Goal: Transaction & Acquisition: Download file/media

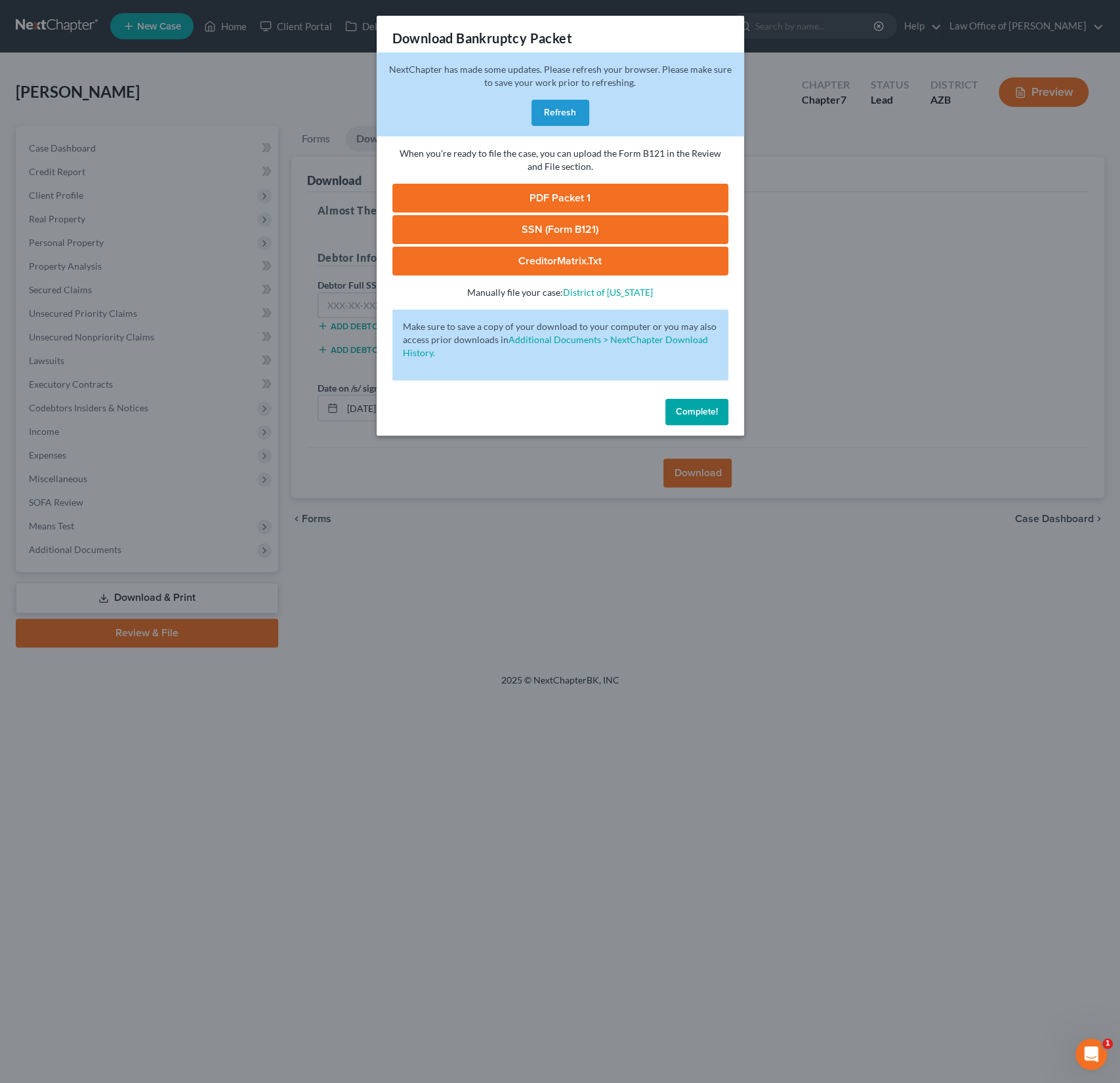
click at [556, 105] on button "Refresh" at bounding box center [560, 113] width 58 height 27
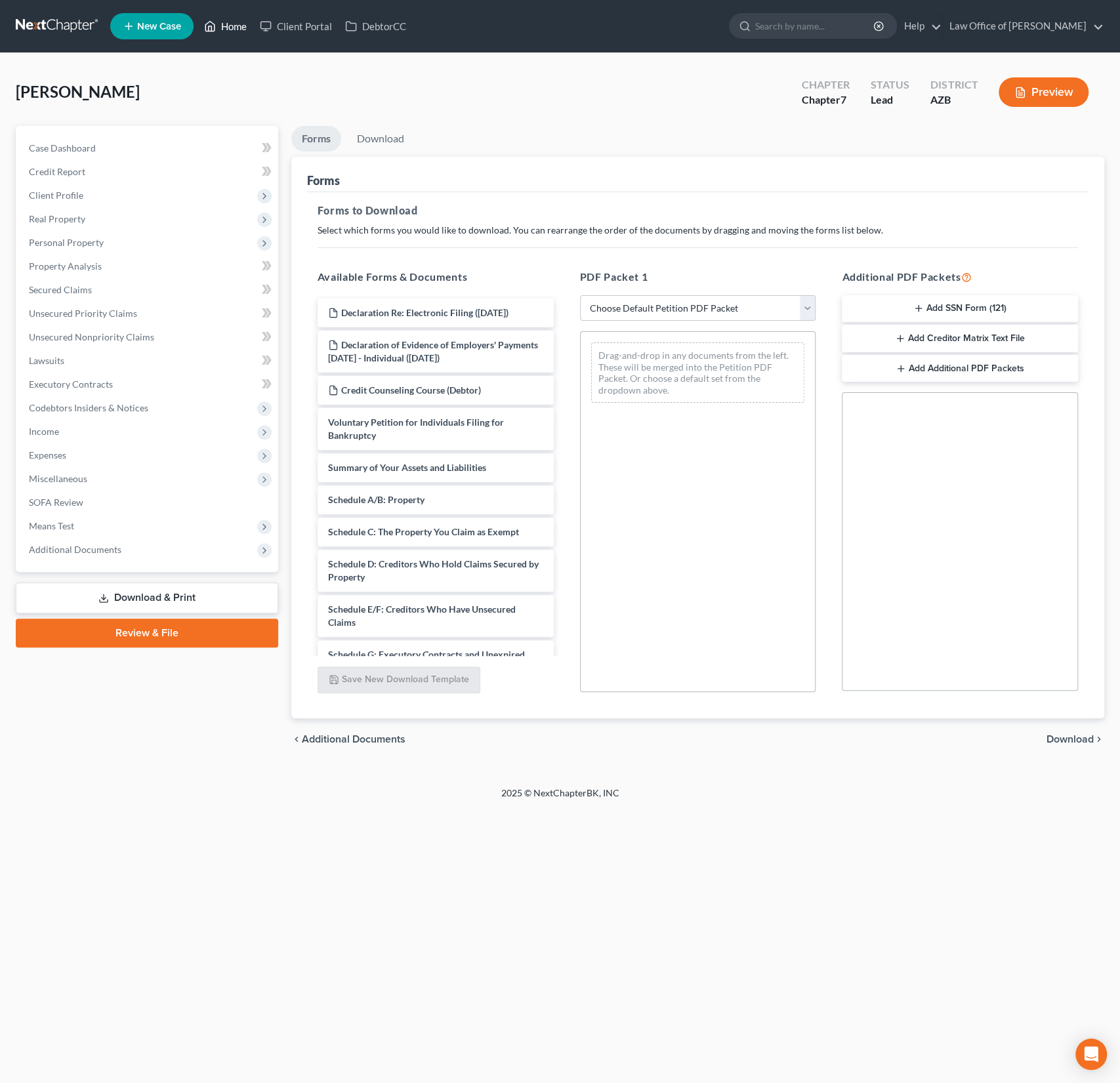
click at [234, 34] on link "Home" at bounding box center [226, 27] width 56 height 24
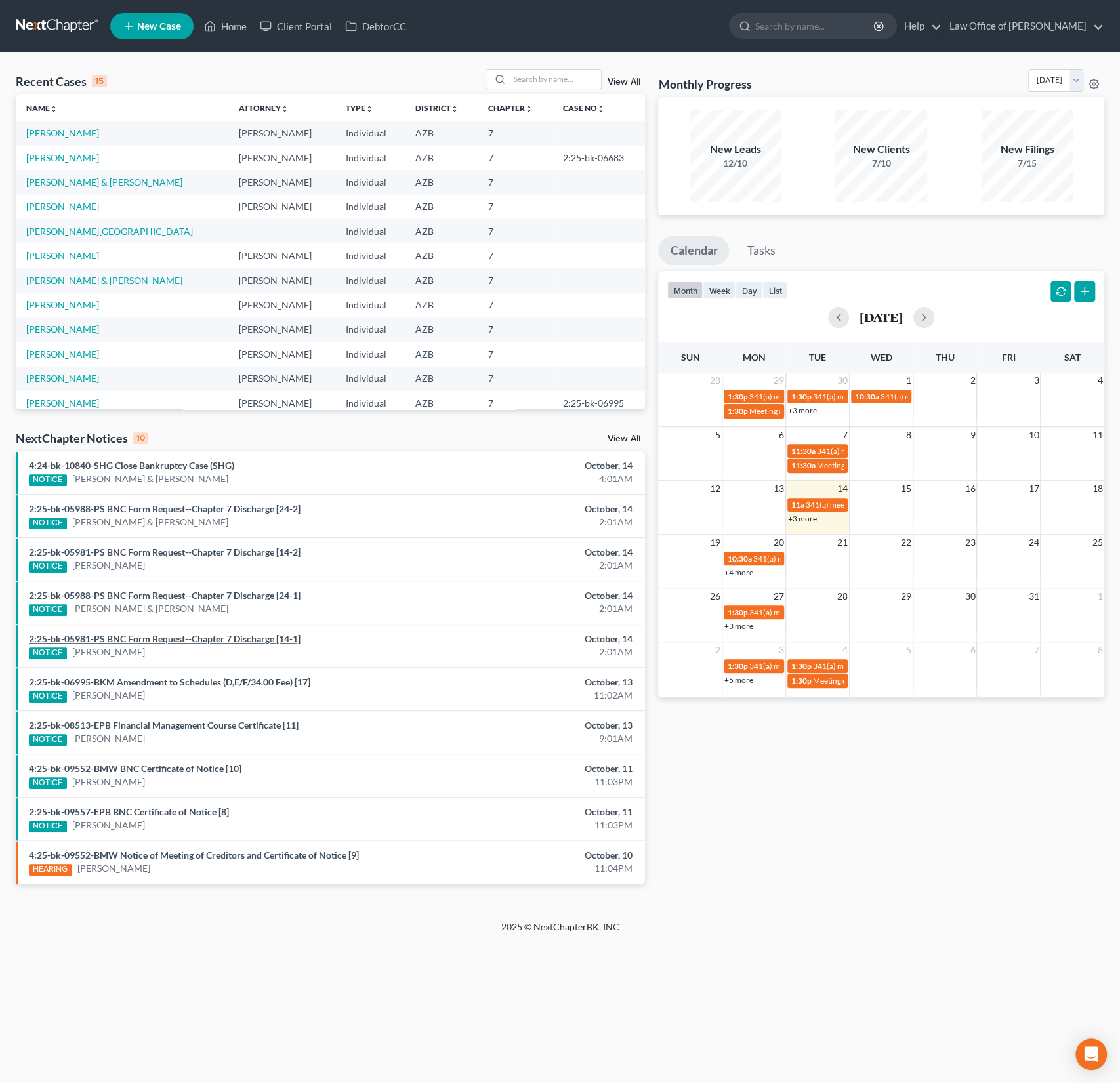
click at [205, 637] on link "2:25-bk-05981-PS BNC Form Request--Chapter 7 Discharge [14-1]" at bounding box center [164, 639] width 272 height 11
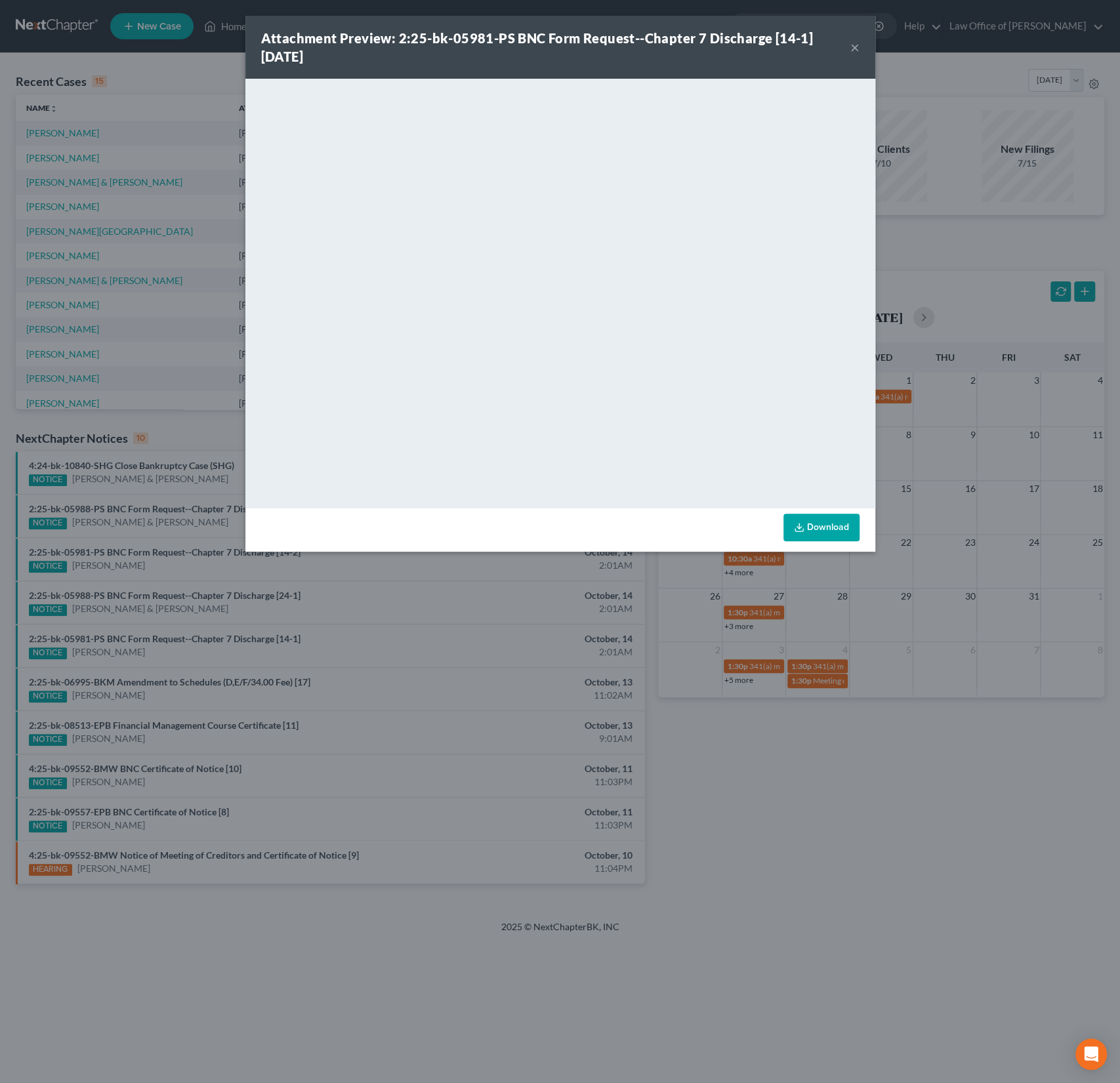
click at [657, 58] on div "Attachment Preview: 2:25-bk-05981-PS BNC Form Request--Chapter 7 Discharge [14-…" at bounding box center [556, 47] width 589 height 37
click at [855, 47] on button "×" at bounding box center [855, 47] width 9 height 16
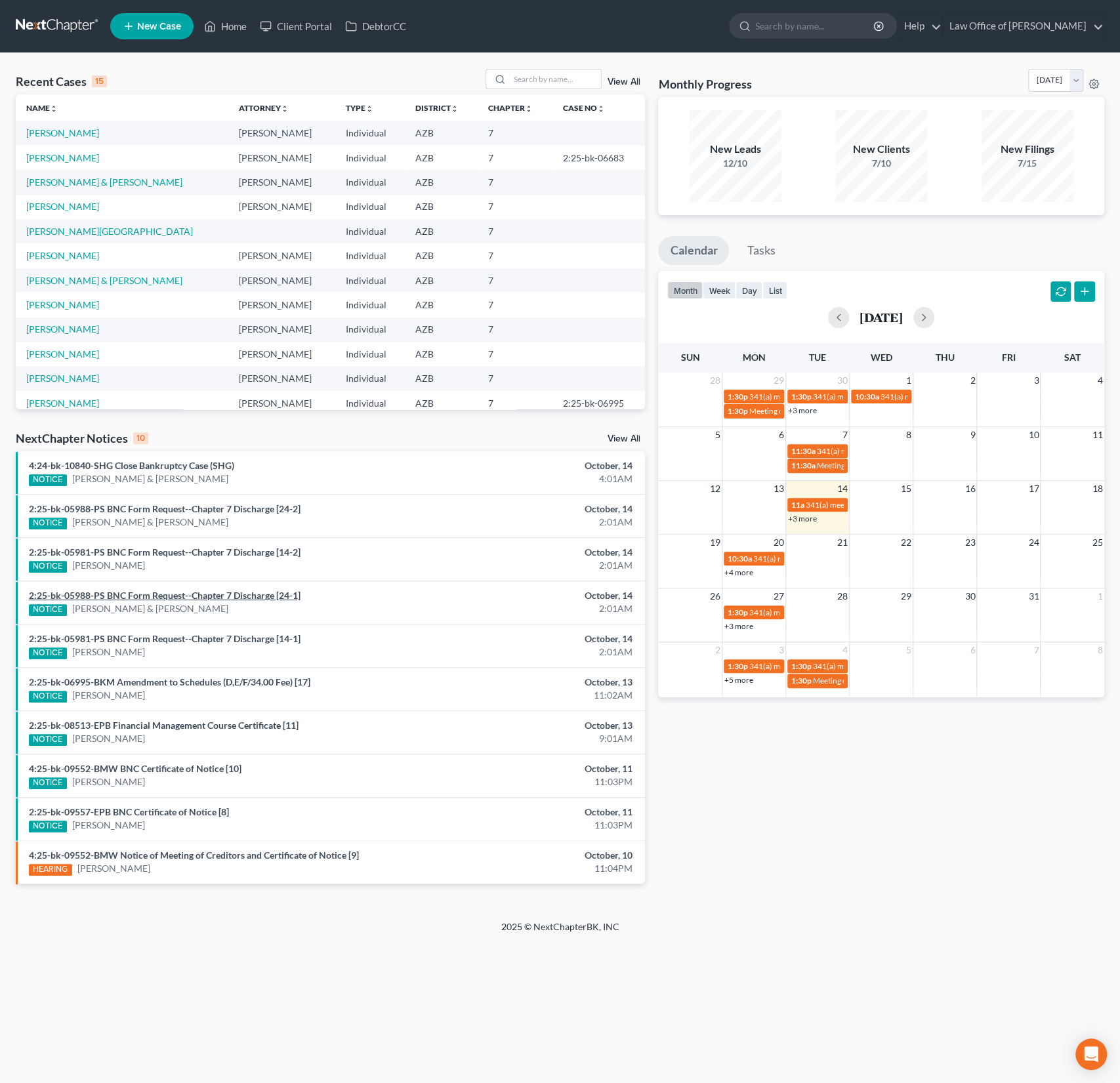
click at [204, 595] on link "2:25-bk-05988-PS BNC Form Request--Chapter 7 Discharge [24-1]" at bounding box center [164, 596] width 272 height 11
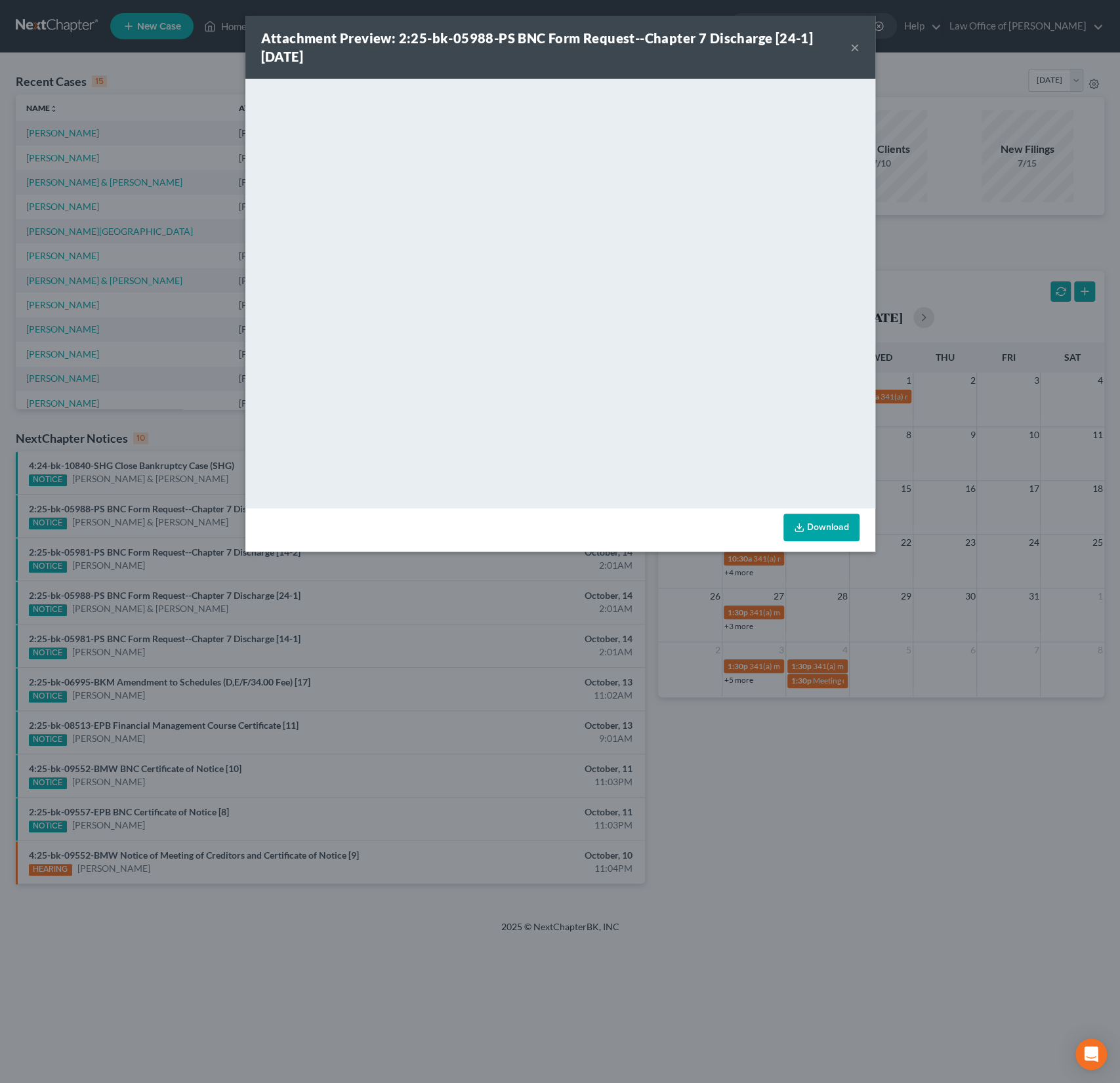
click at [850, 45] on button "×" at bounding box center [855, 47] width 9 height 16
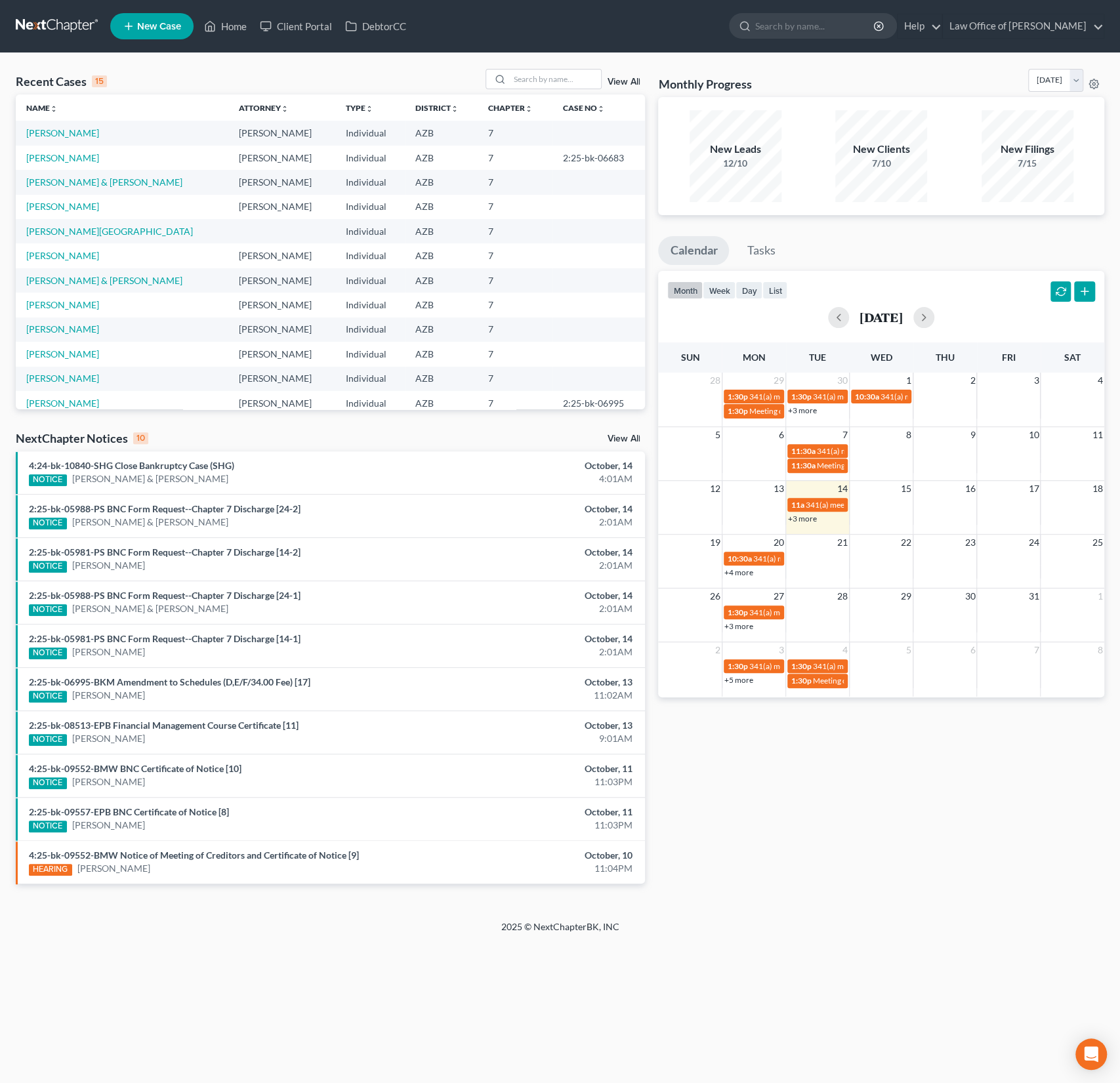
click at [860, 49] on nav "Home New Case Client Portal DebtorCC Law Office of [PERSON_NAME] Sanchez [EMAIL…" at bounding box center [560, 26] width 1120 height 52
click at [536, 82] on input "search" at bounding box center [555, 79] width 92 height 19
type input "[PERSON_NAME]"
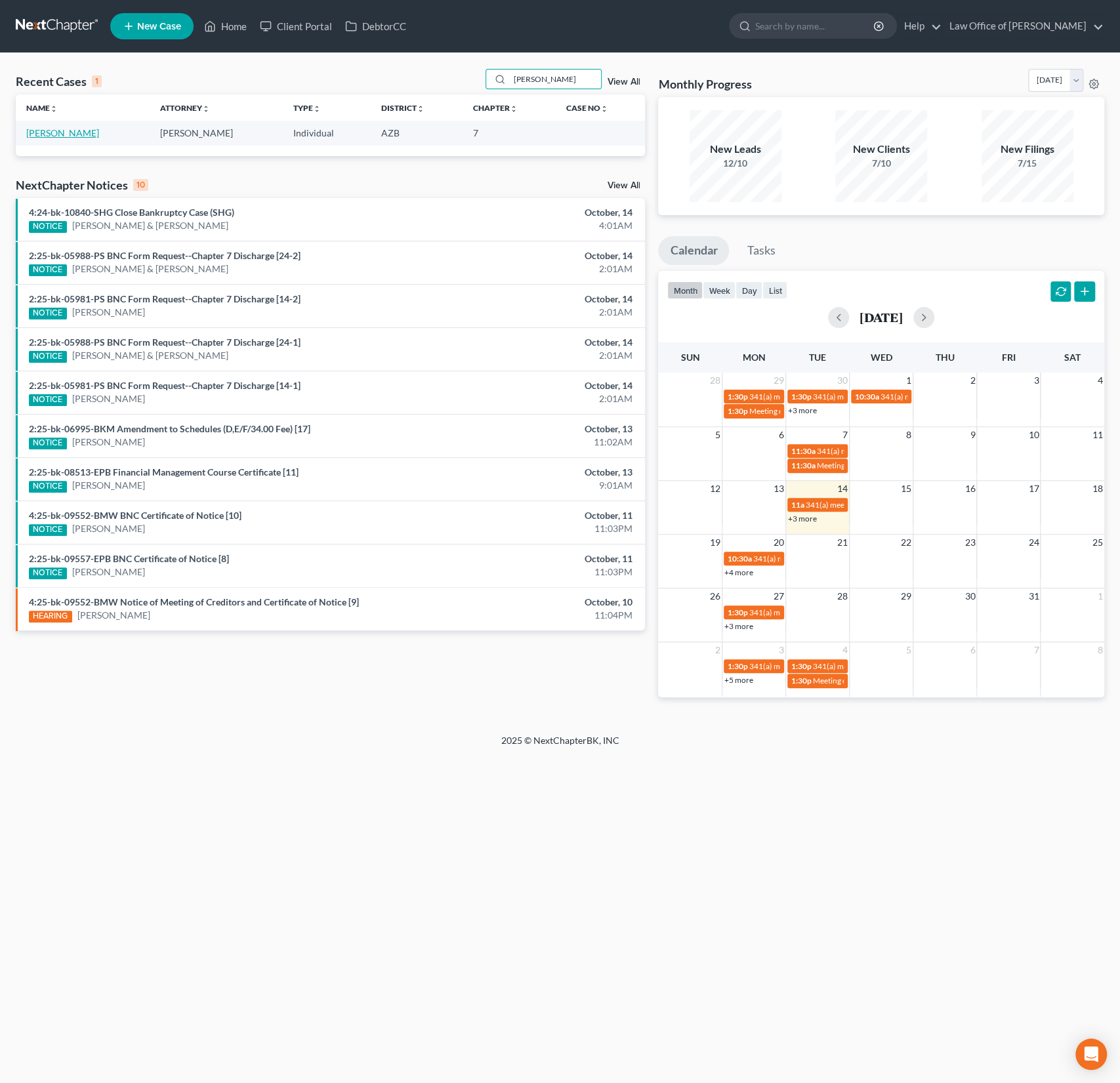
click at [54, 135] on link "[PERSON_NAME]" at bounding box center [63, 133] width 73 height 11
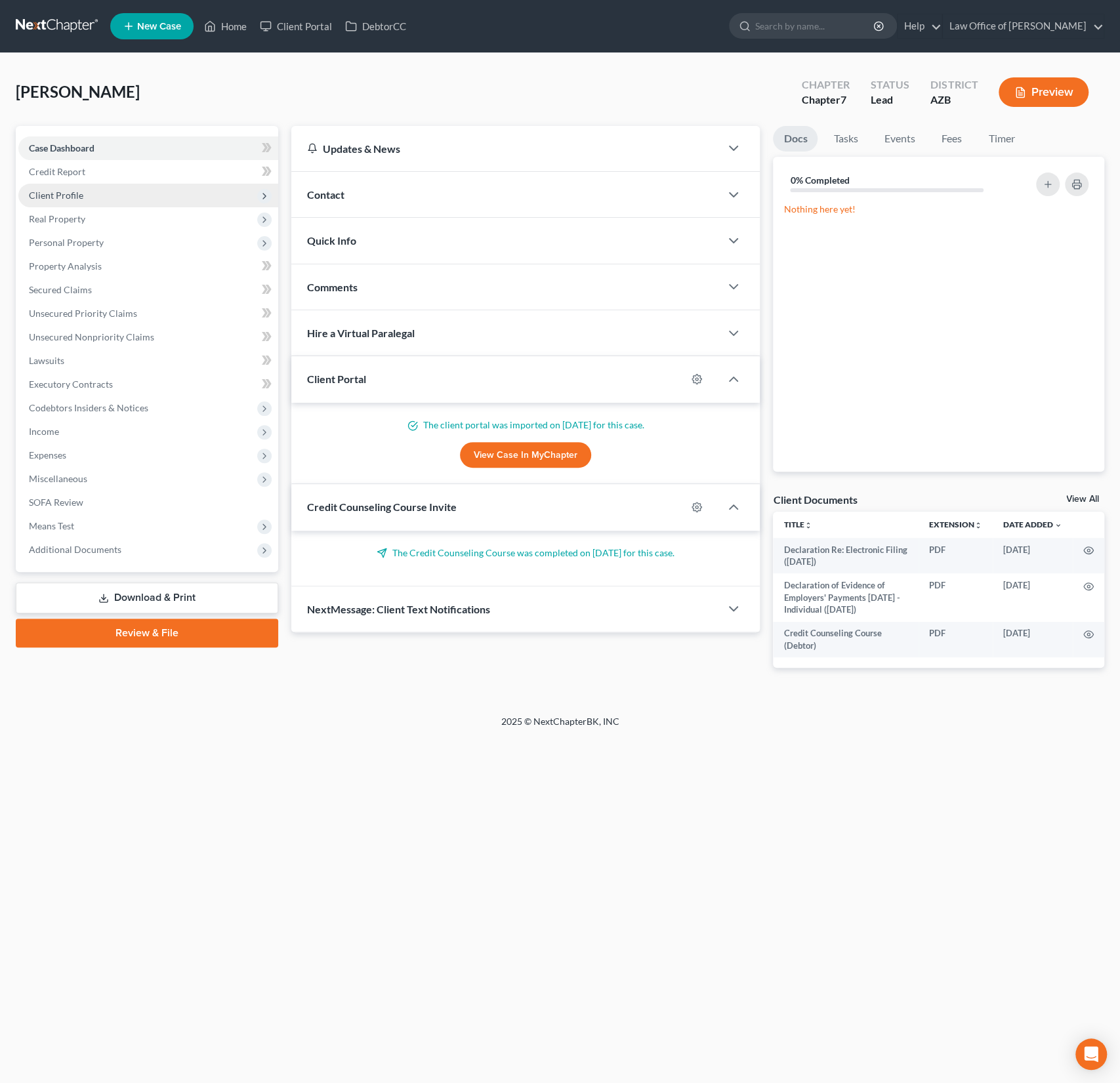
click at [72, 193] on span "Client Profile" at bounding box center [56, 196] width 54 height 11
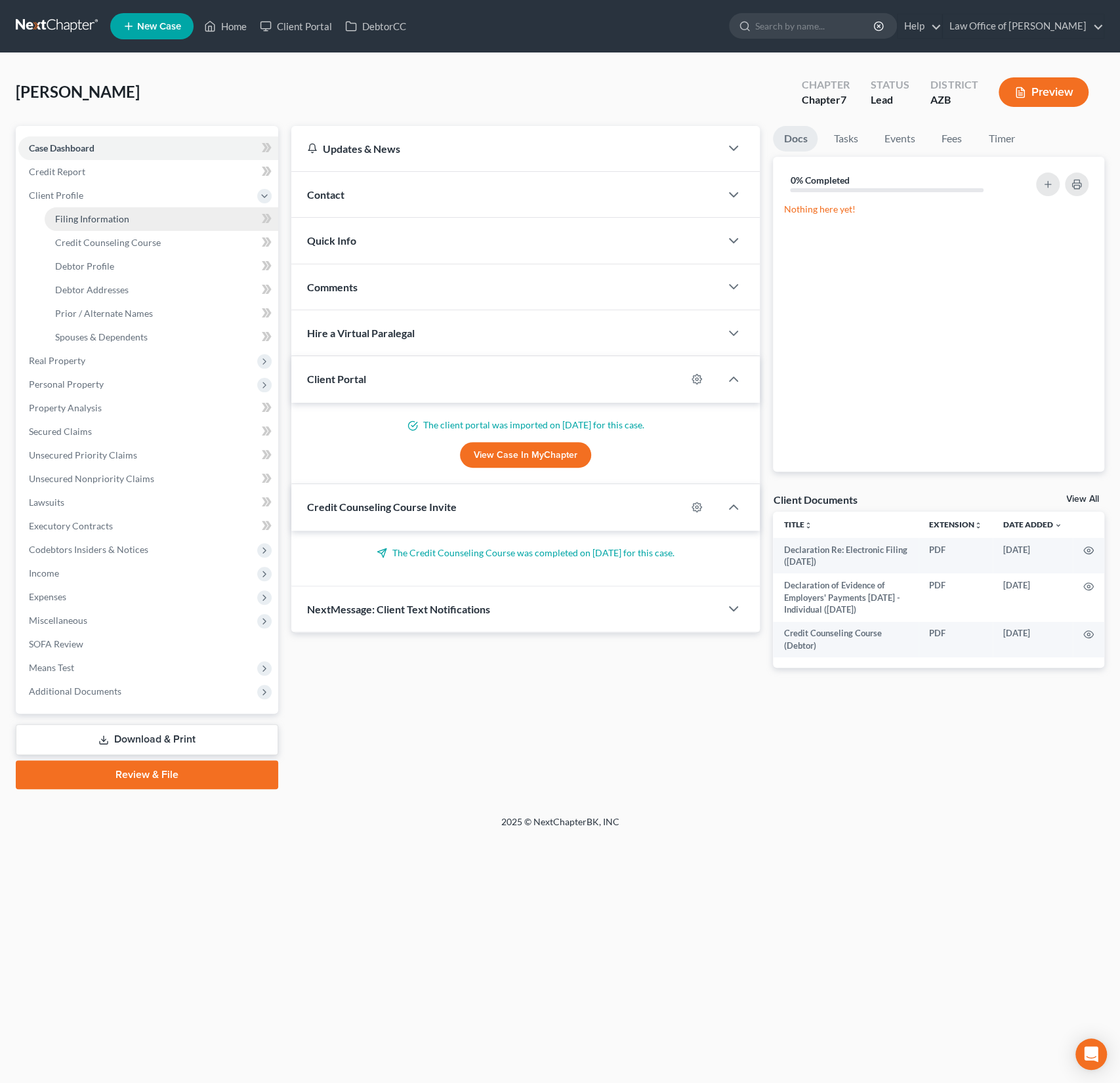
click at [90, 221] on span "Filing Information" at bounding box center [92, 219] width 74 height 11
select select "1"
select select "0"
select select "3"
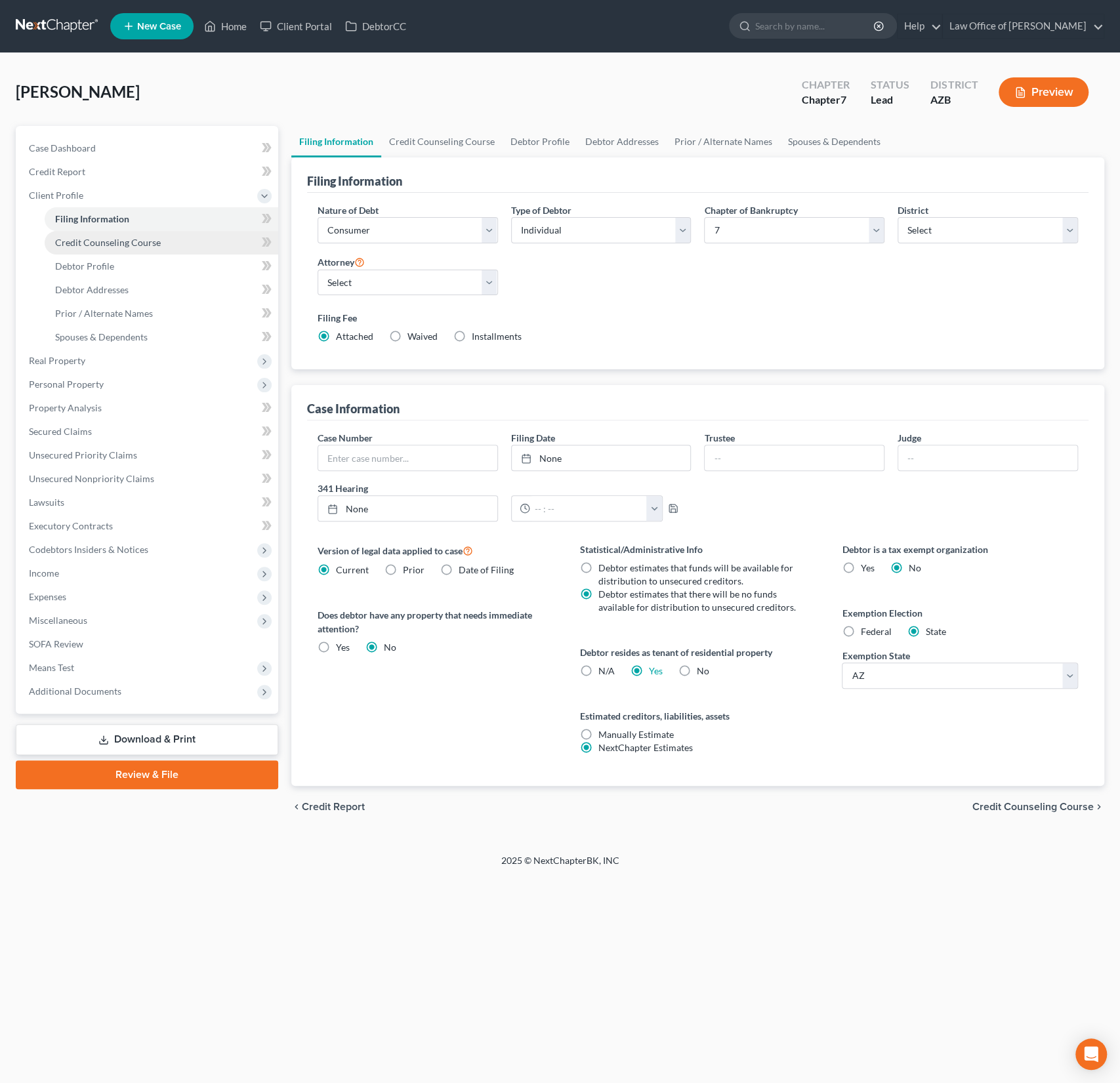
click at [92, 242] on span "Credit Counseling Course" at bounding box center [108, 242] width 105 height 11
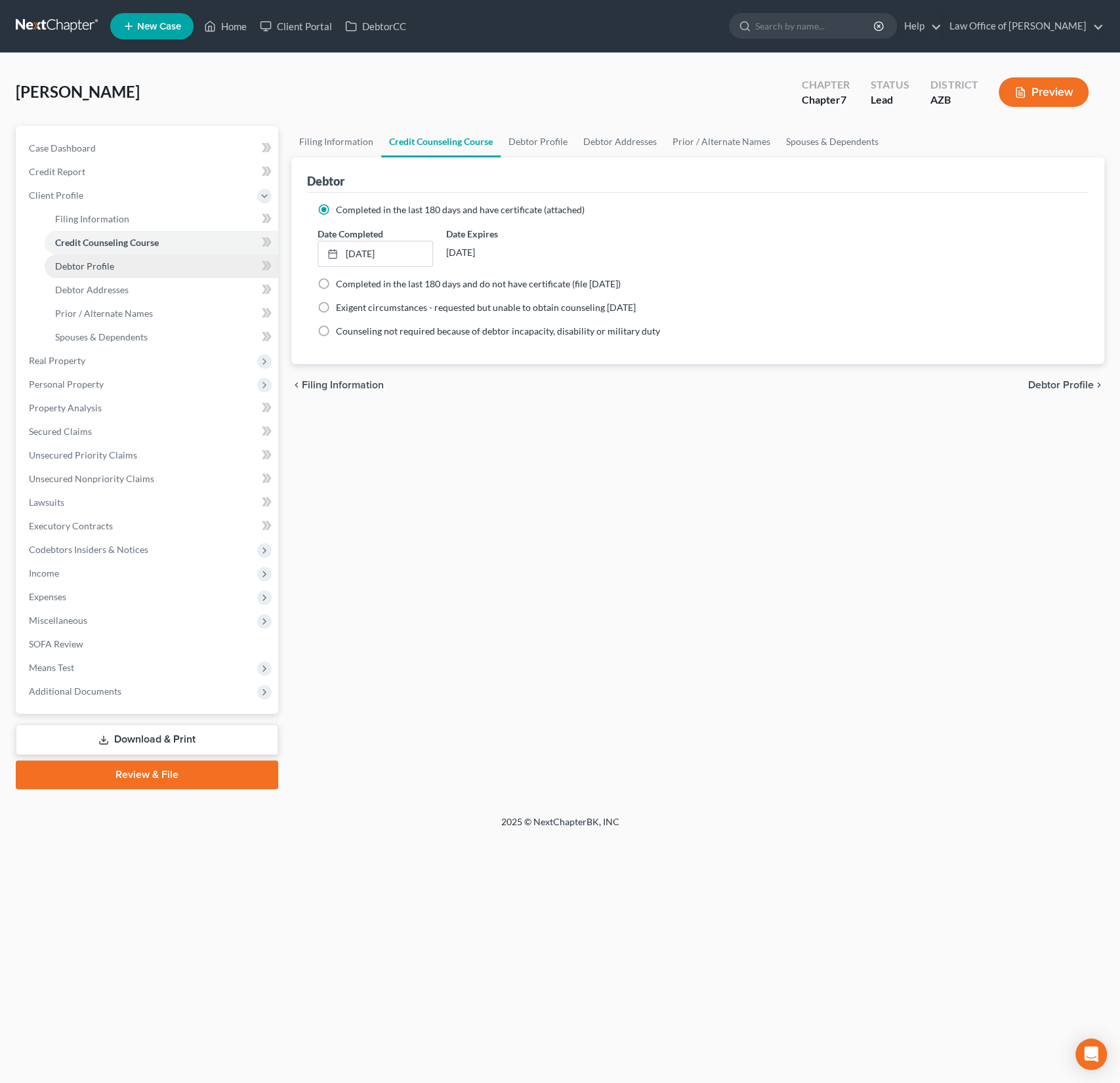
click at [94, 265] on span "Debtor Profile" at bounding box center [84, 266] width 59 height 11
select select "0"
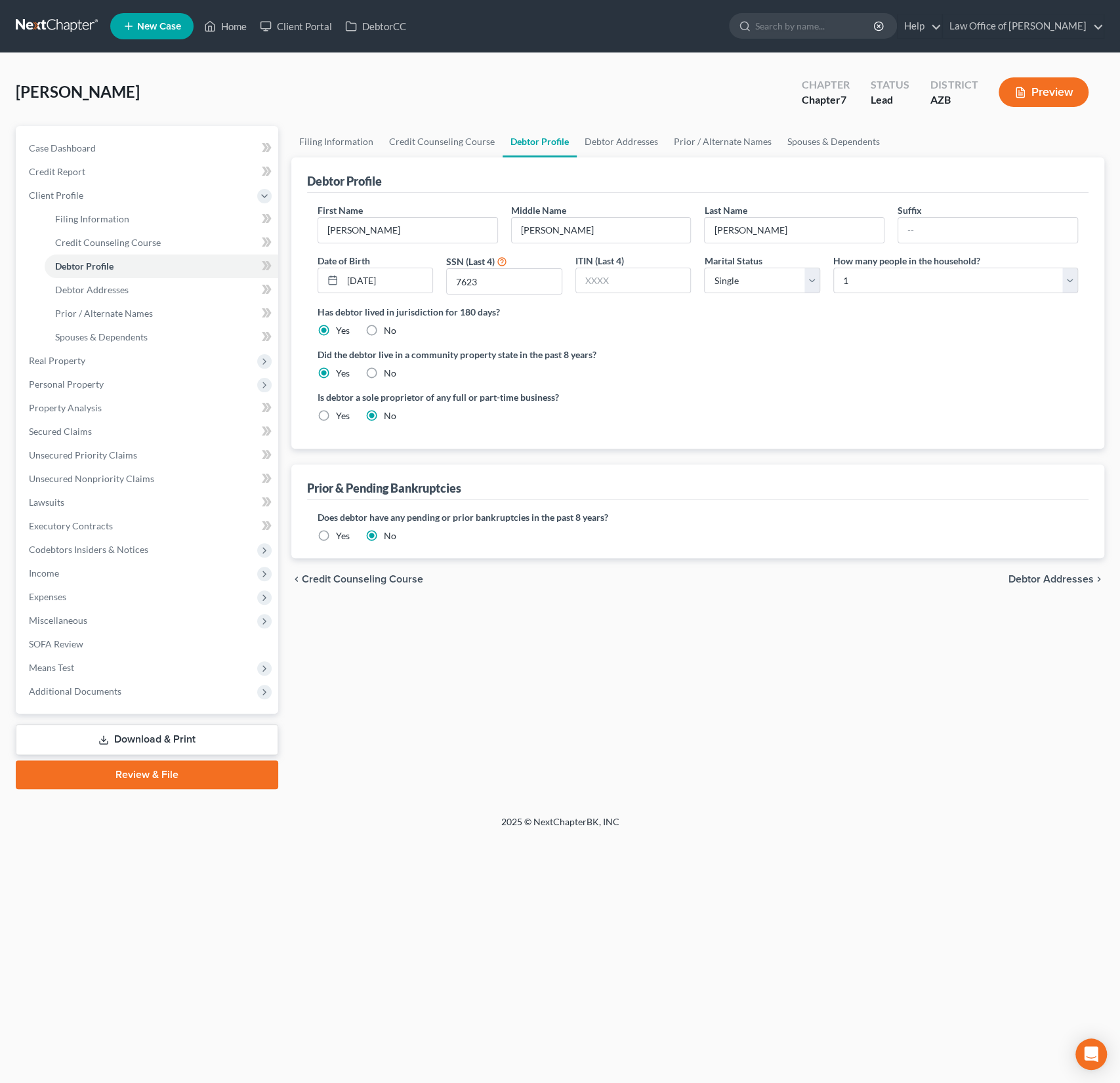
click at [1054, 96] on button "Preview" at bounding box center [1043, 92] width 90 height 29
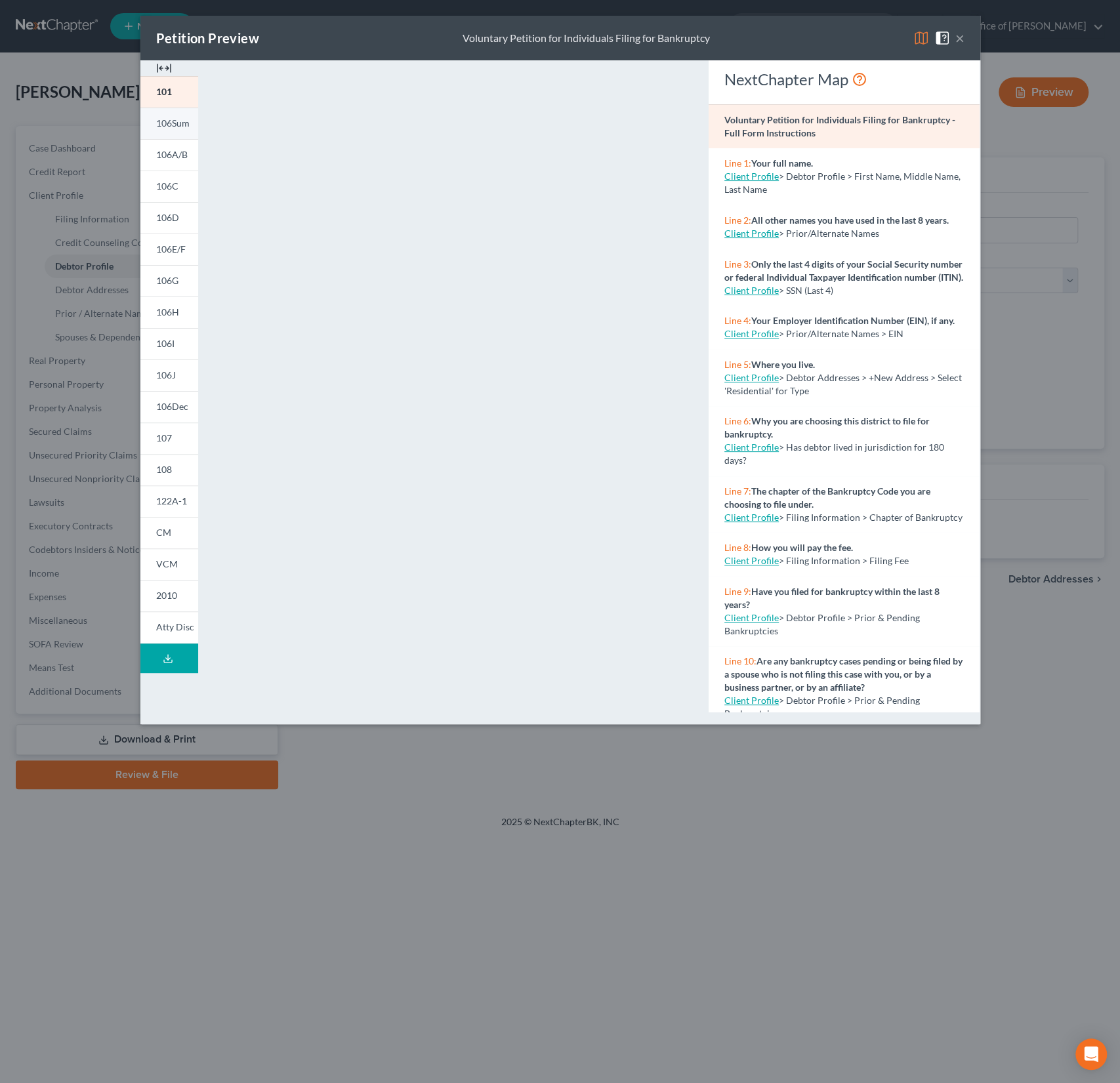
click at [177, 121] on span "106Sum" at bounding box center [173, 123] width 34 height 11
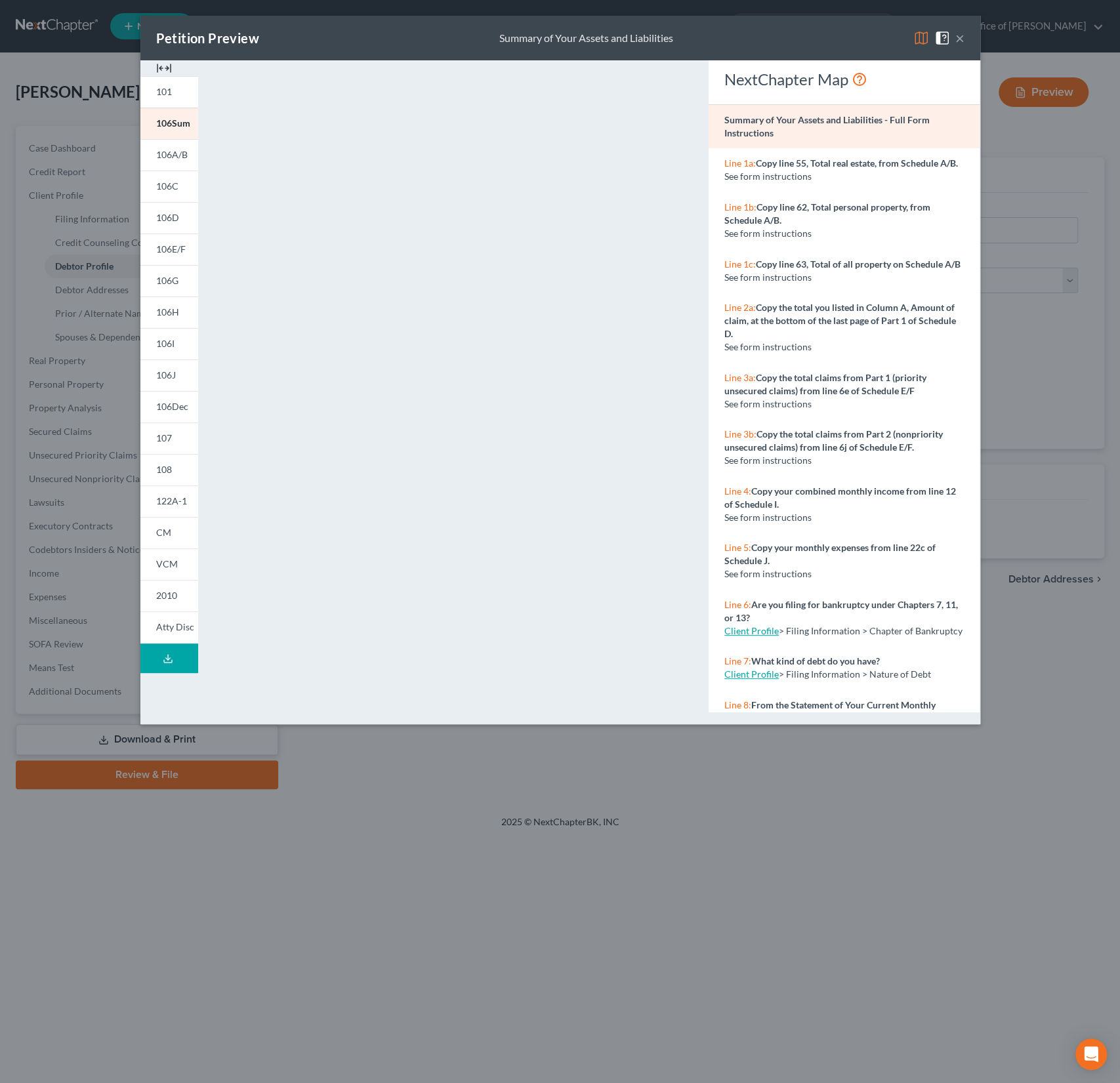
click at [959, 38] on button "×" at bounding box center [959, 38] width 9 height 16
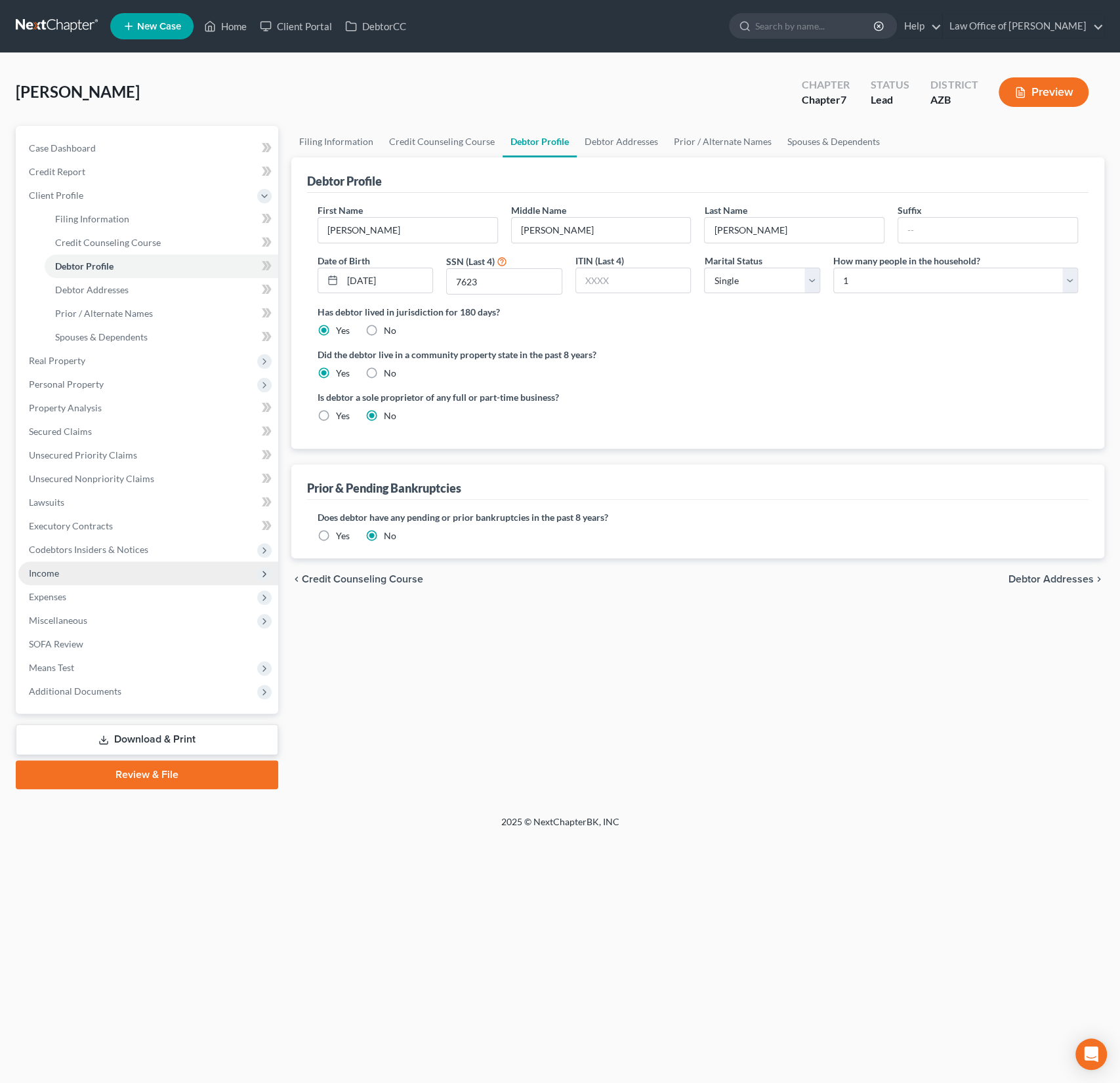
click at [59, 574] on span "Income" at bounding box center [148, 573] width 260 height 24
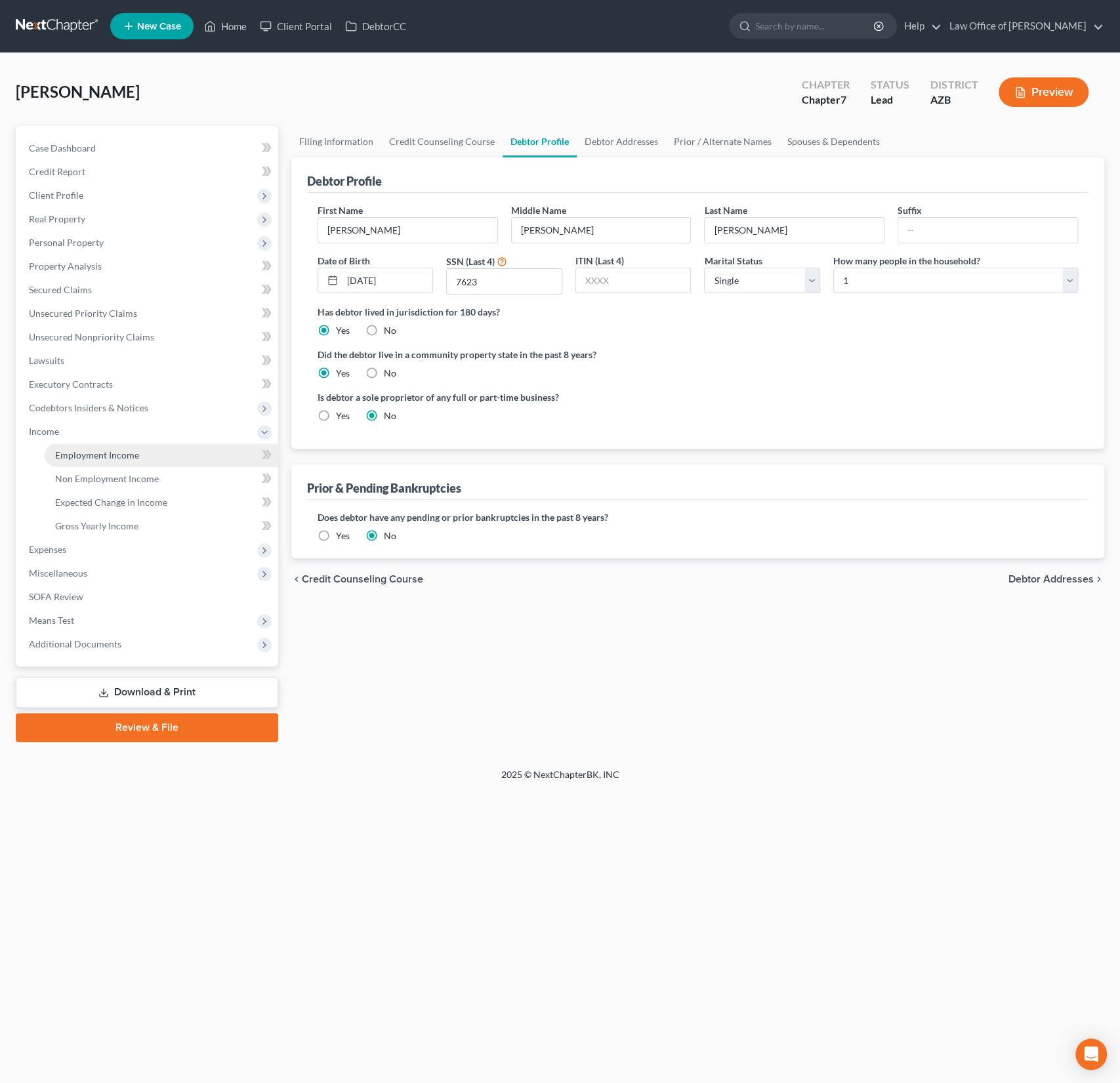
click at [103, 454] on span "Employment Income" at bounding box center [97, 455] width 84 height 11
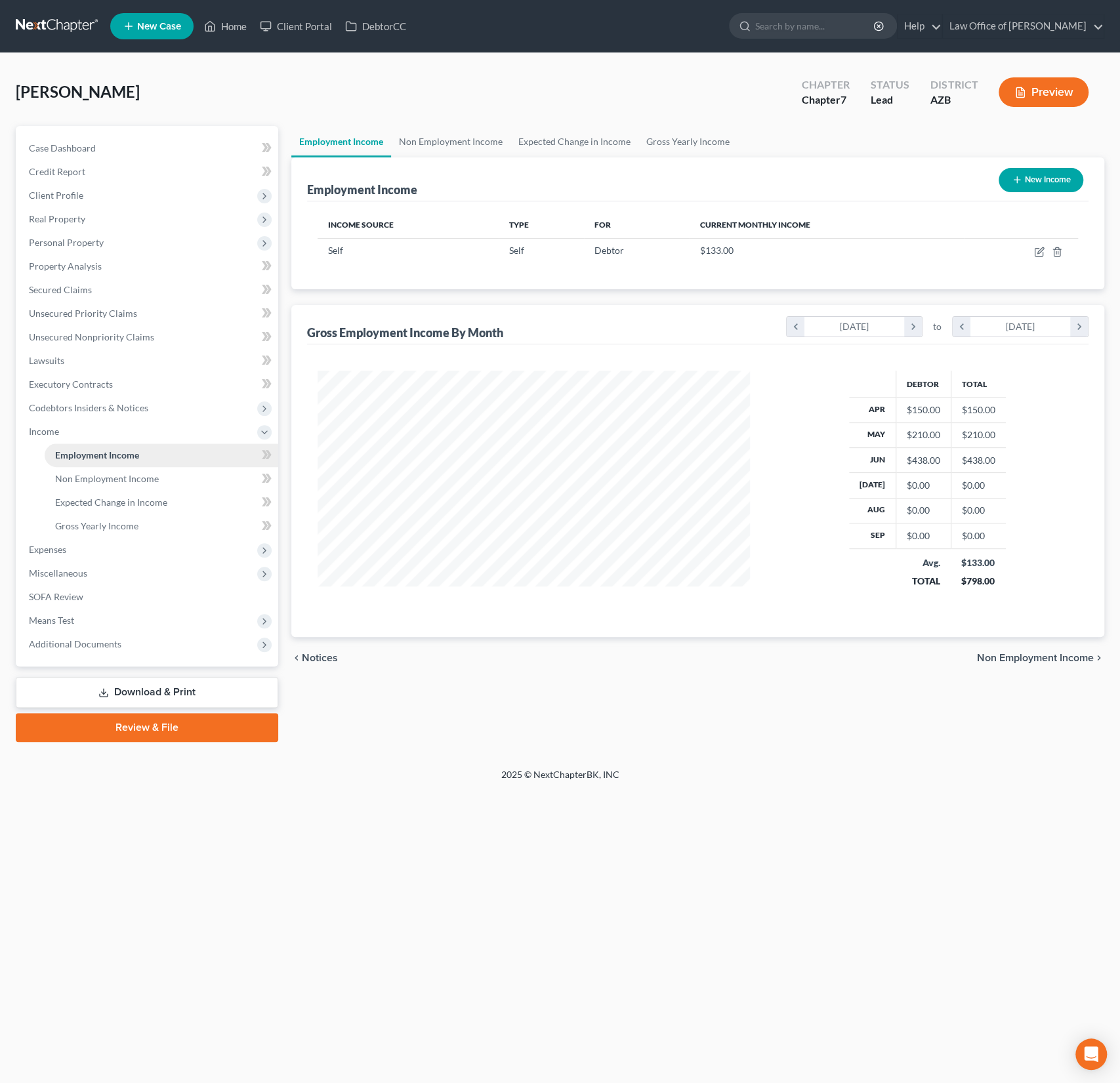
scroll to position [233, 459]
click at [110, 469] on link "Non Employment Income" at bounding box center [161, 479] width 233 height 24
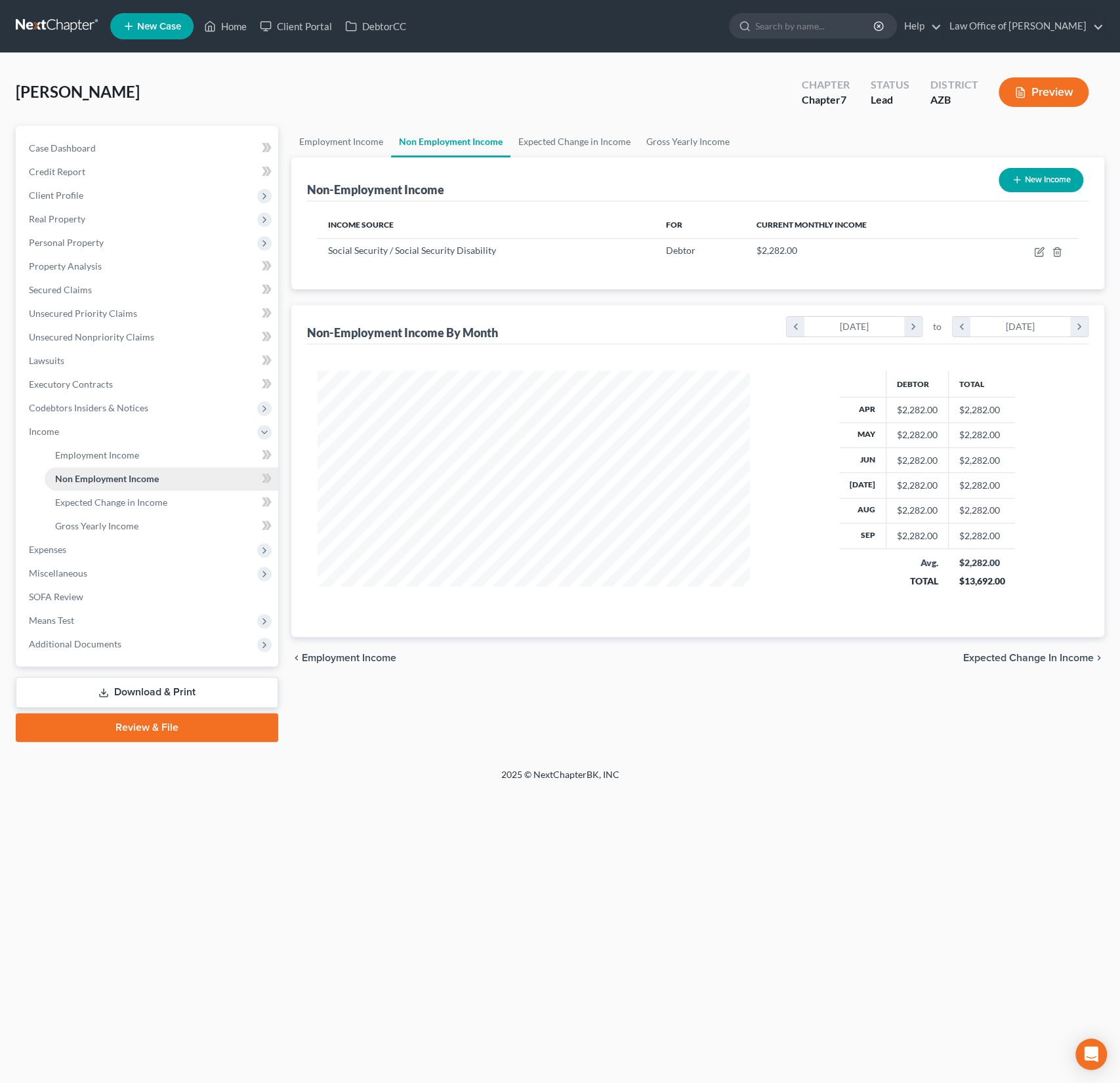
scroll to position [233, 459]
click at [100, 530] on span "Gross Yearly Income" at bounding box center [96, 526] width 83 height 11
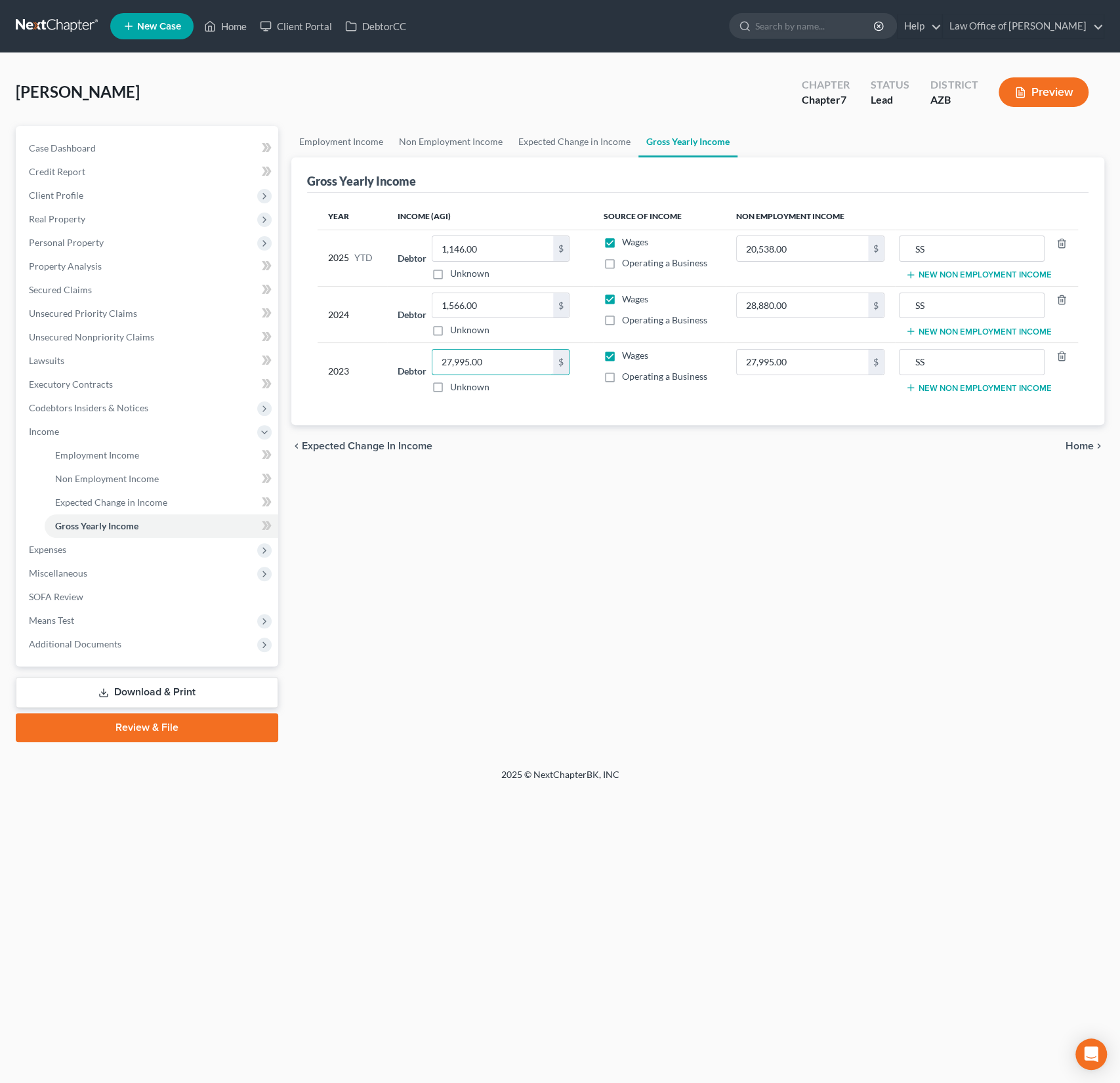
drag, startPoint x: 508, startPoint y: 362, endPoint x: 418, endPoint y: 348, distance: 91.1
click at [418, 349] on div "Debtor 27,995.00 $ Unknown Balance Undetermined 27,995.00 $ Unknown" at bounding box center [489, 371] width 184 height 45
drag, startPoint x: 499, startPoint y: 359, endPoint x: 399, endPoint y: 346, distance: 100.8
click at [399, 346] on td "Debtor 27,995.00 $ Unknown Balance Undetermined 27,995.00 $ Unknown" at bounding box center [489, 371] width 205 height 57
type input "7,217"
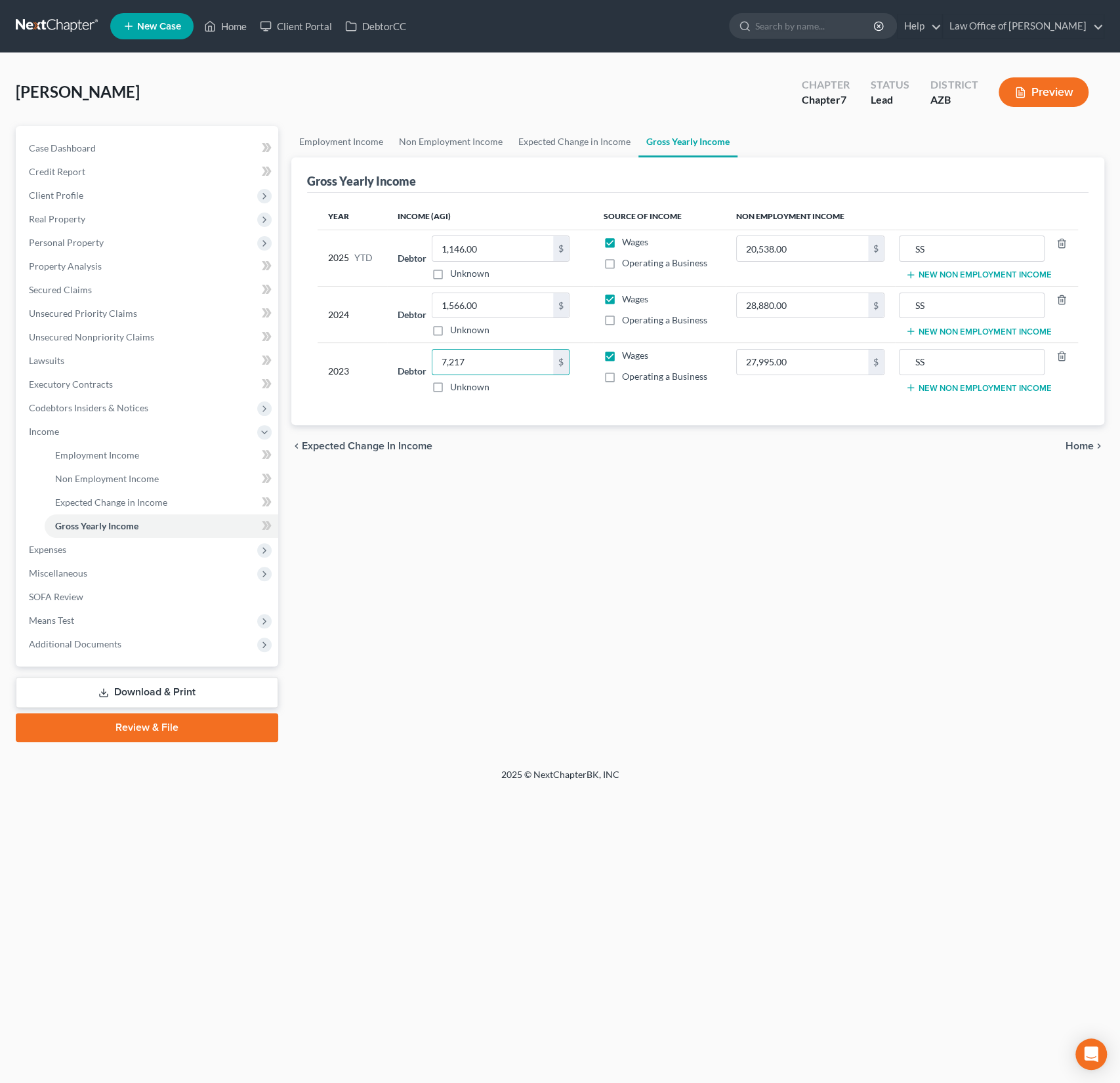
click at [652, 604] on div "Employment Income Non Employment Income Expected Change in Income Gross Yearly …" at bounding box center [698, 434] width 826 height 616
click at [73, 231] on span "Personal Property" at bounding box center [148, 243] width 260 height 24
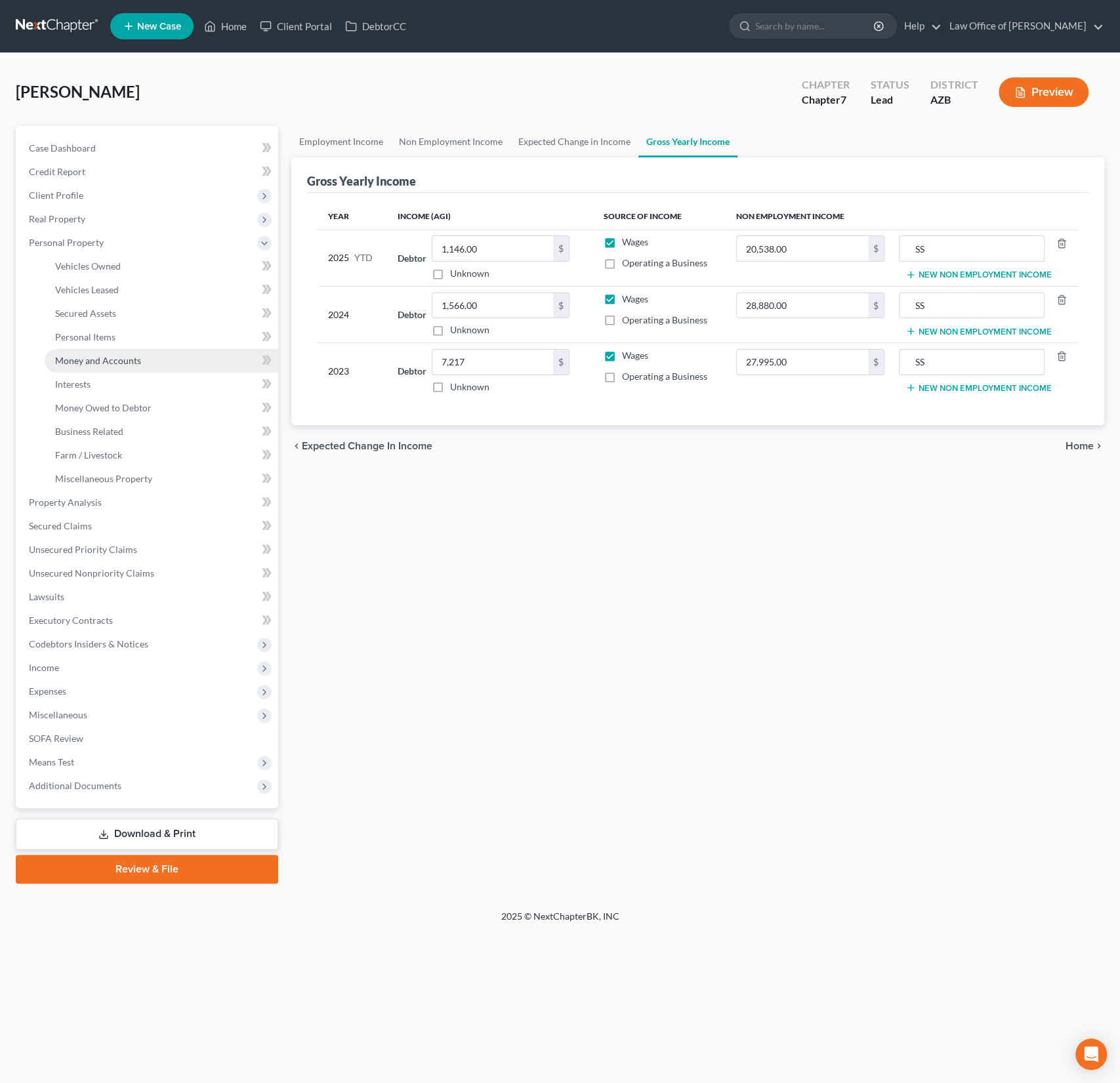
click at [108, 364] on span "Money and Accounts" at bounding box center [98, 360] width 86 height 11
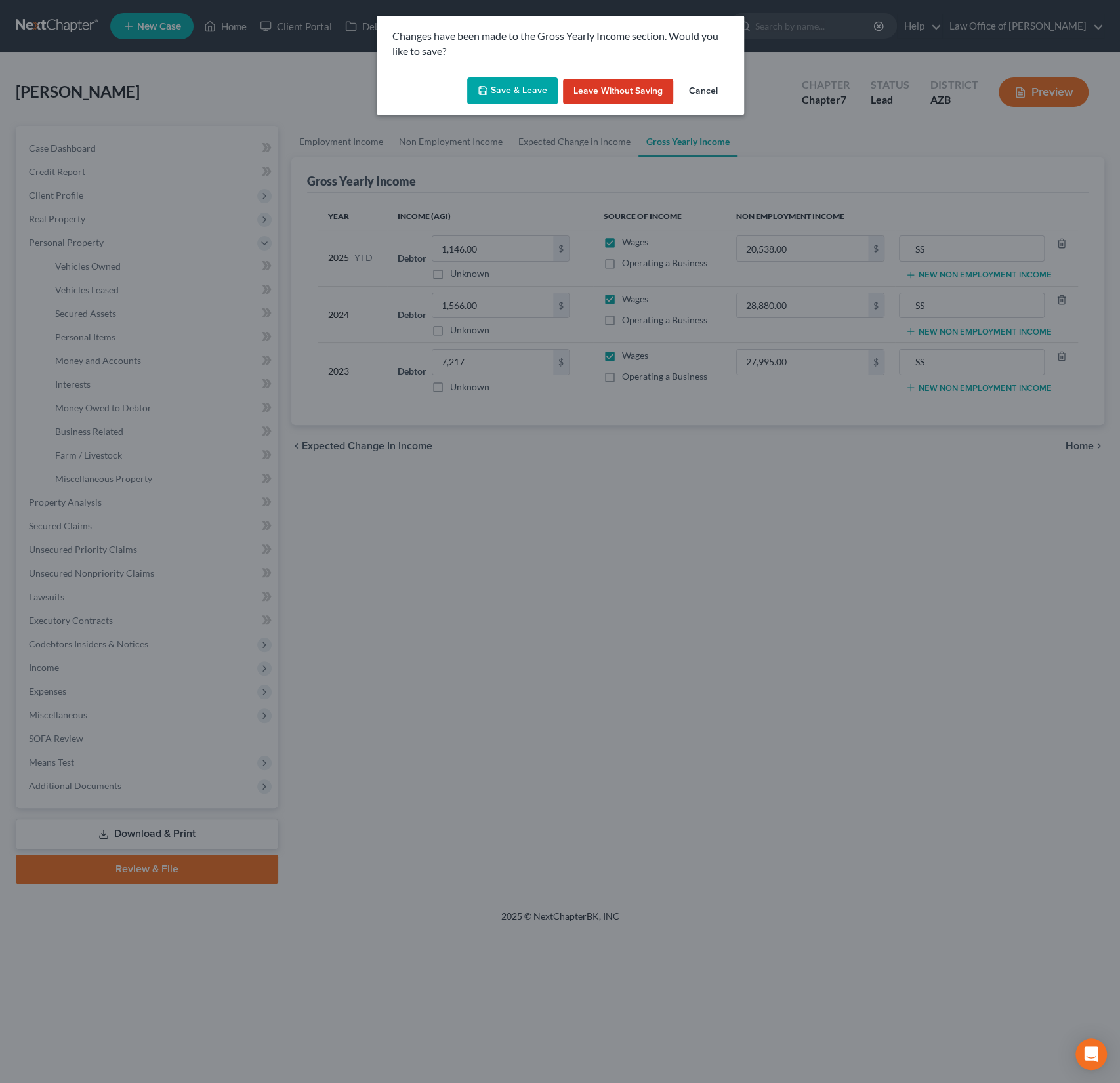
click at [535, 92] on button "Save & Leave" at bounding box center [513, 91] width 91 height 27
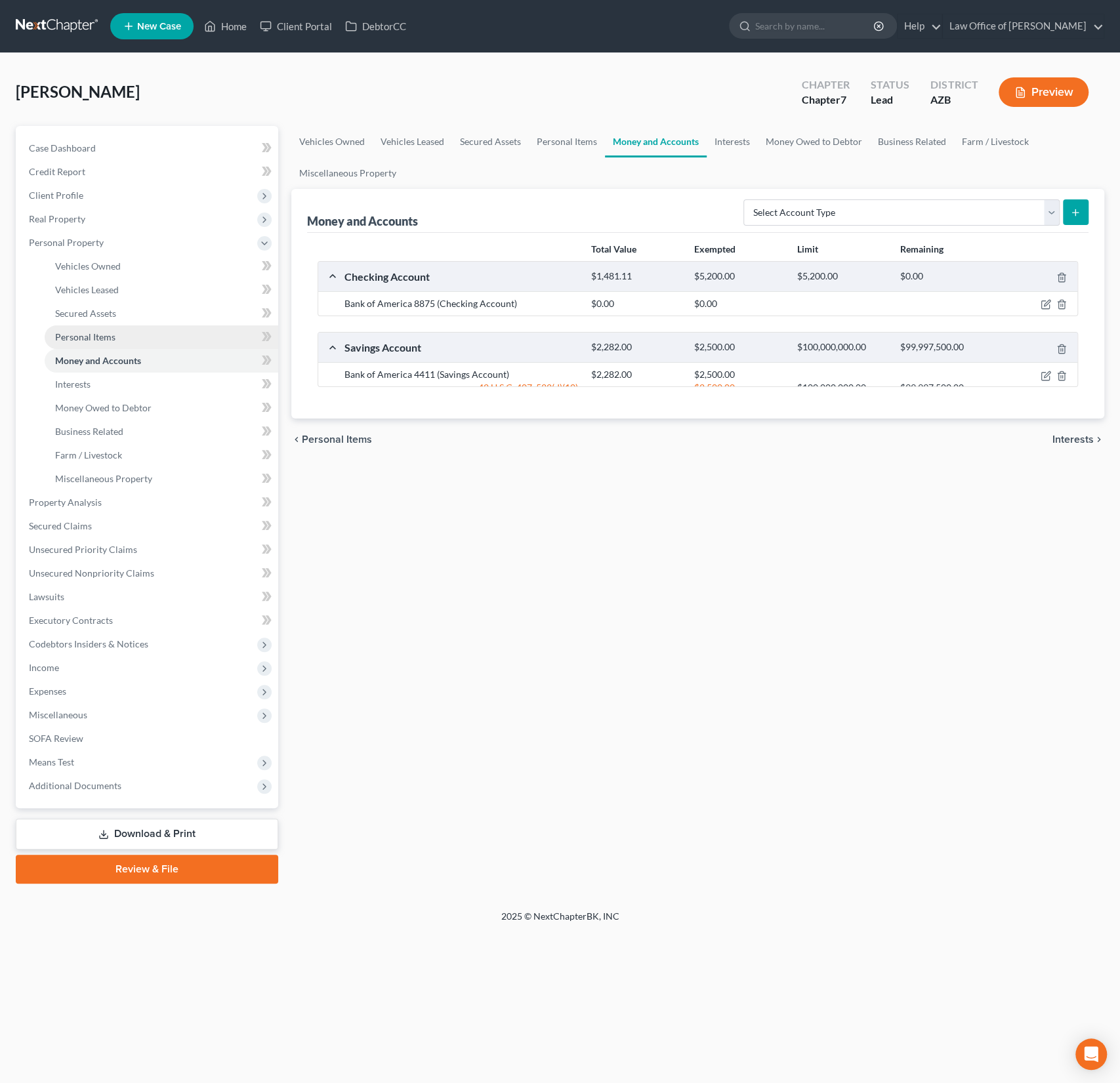
click at [101, 339] on span "Personal Items" at bounding box center [85, 337] width 60 height 11
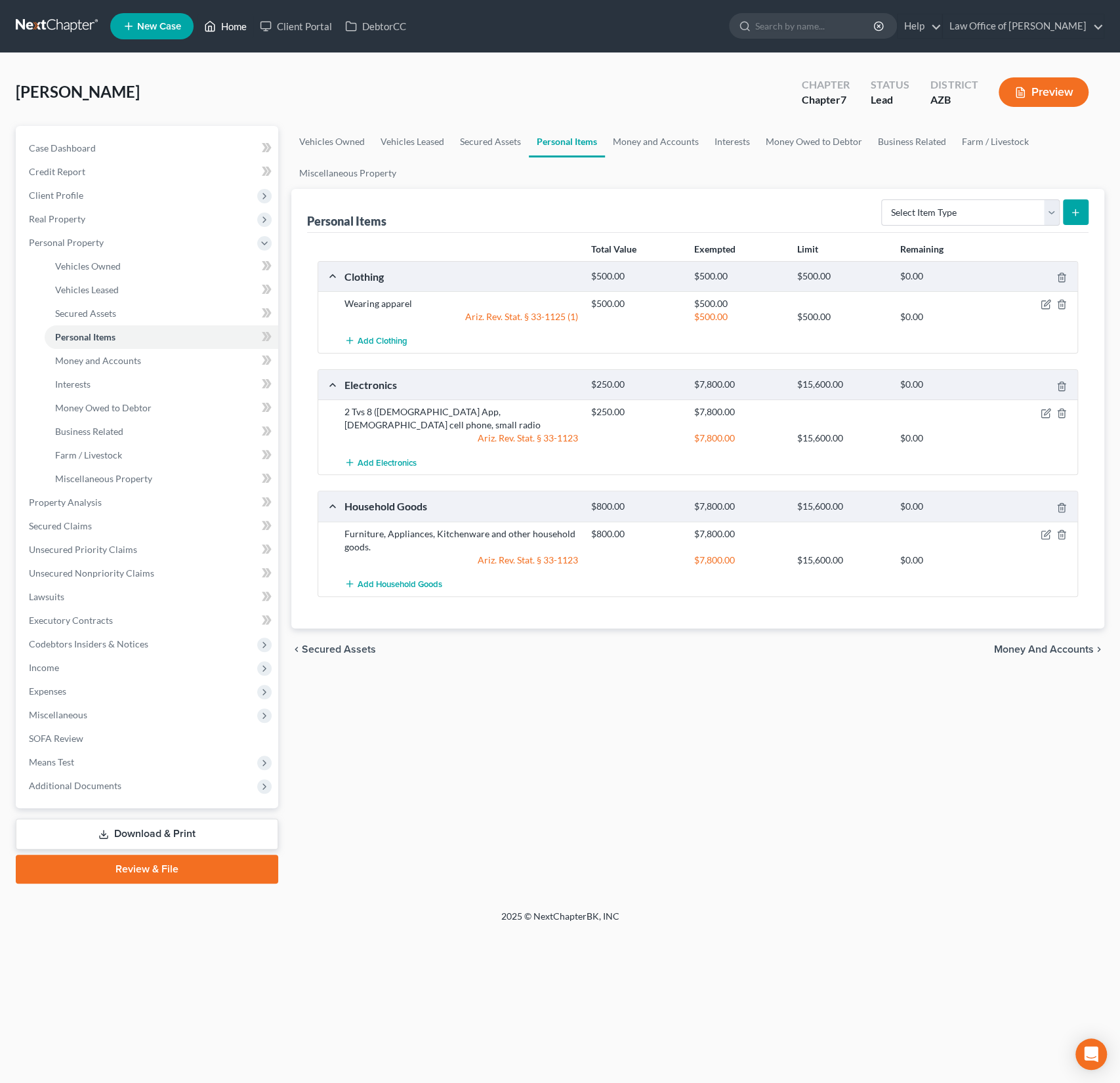
click at [223, 24] on link "Home" at bounding box center [226, 27] width 56 height 24
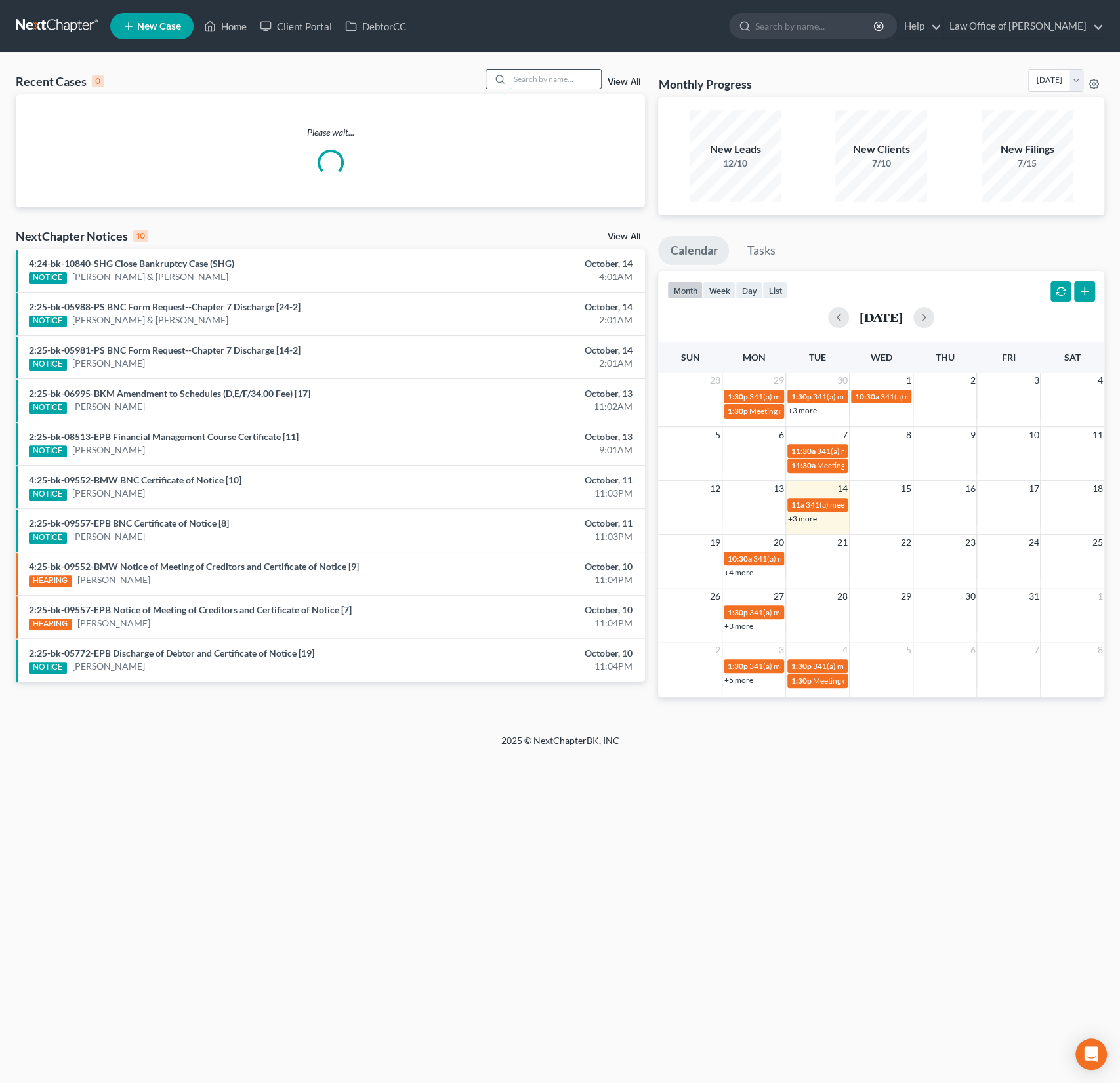
click at [557, 82] on input "search" at bounding box center [555, 79] width 92 height 19
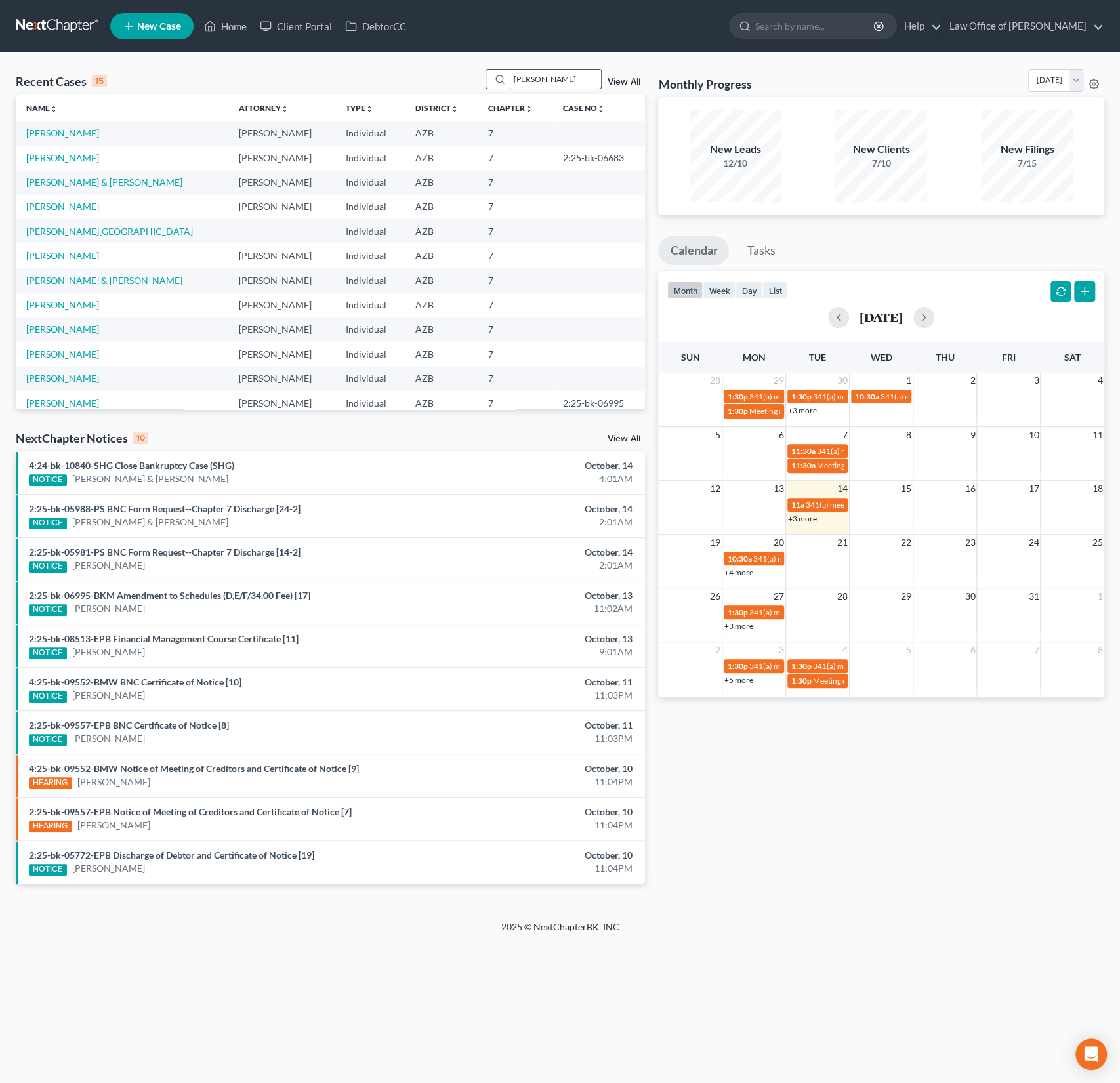
type input "[PERSON_NAME]"
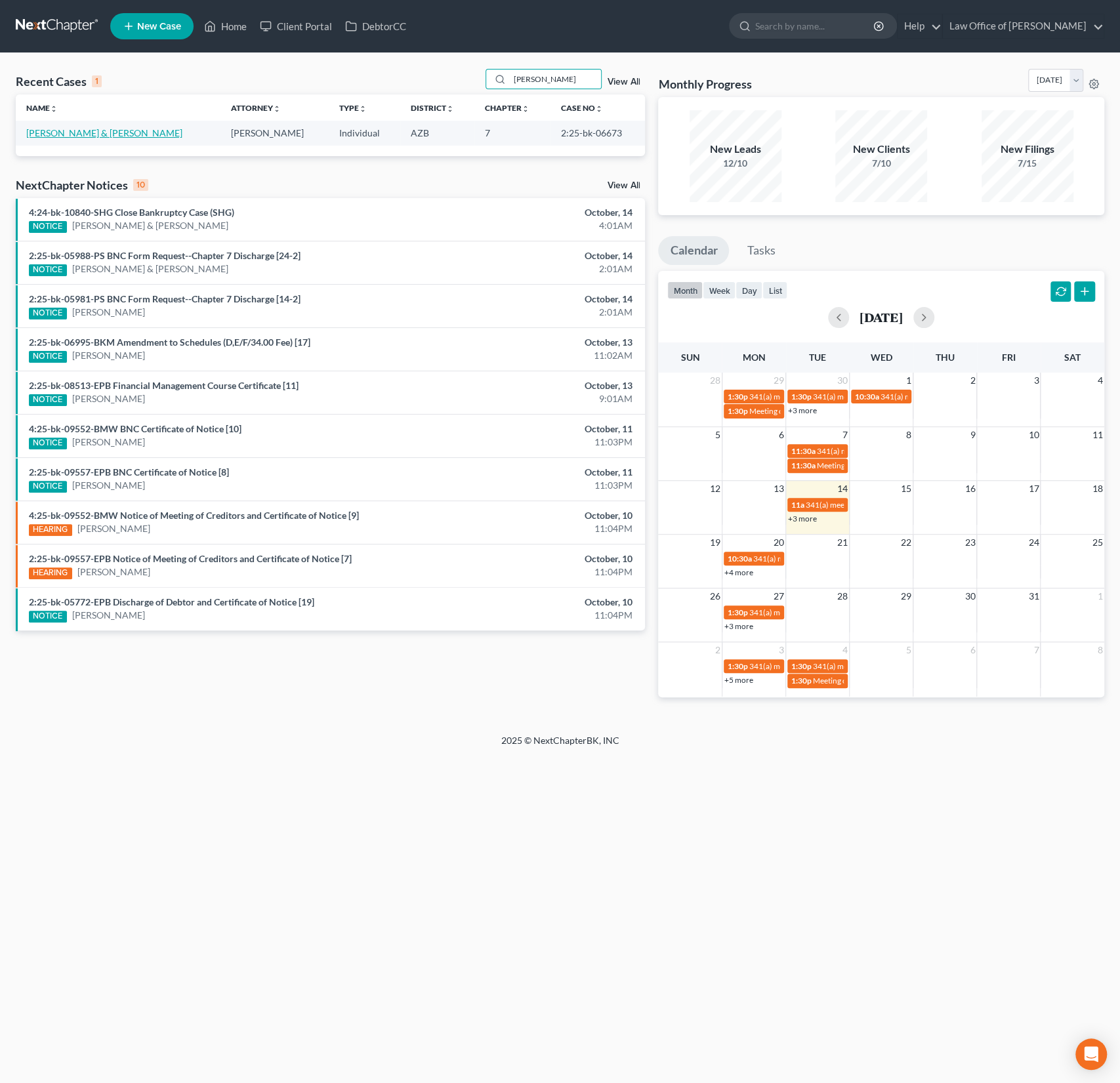
click at [85, 132] on link "[PERSON_NAME] & [PERSON_NAME]" at bounding box center [105, 133] width 156 height 11
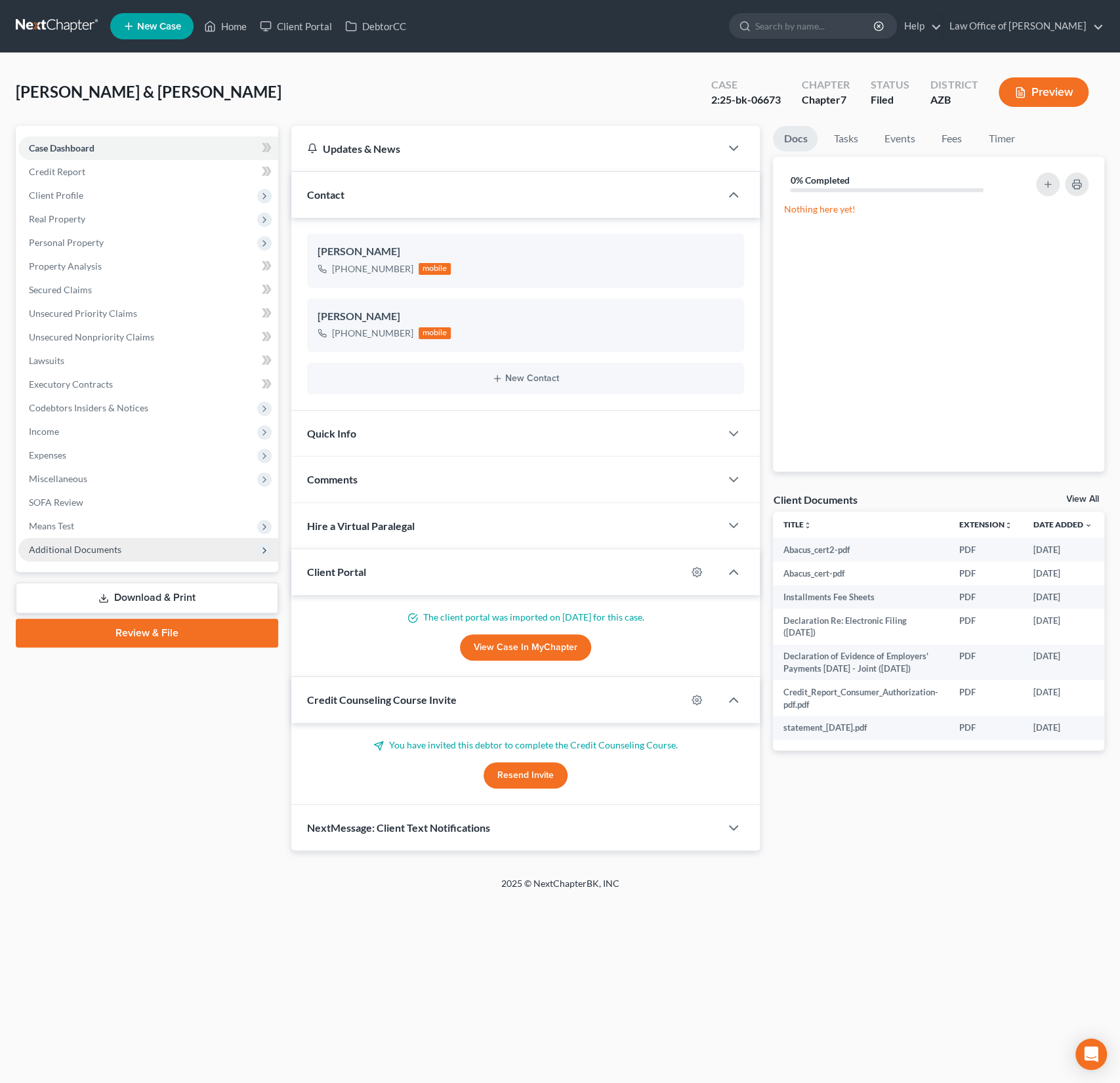
click at [103, 554] on span "Additional Documents" at bounding box center [75, 550] width 92 height 11
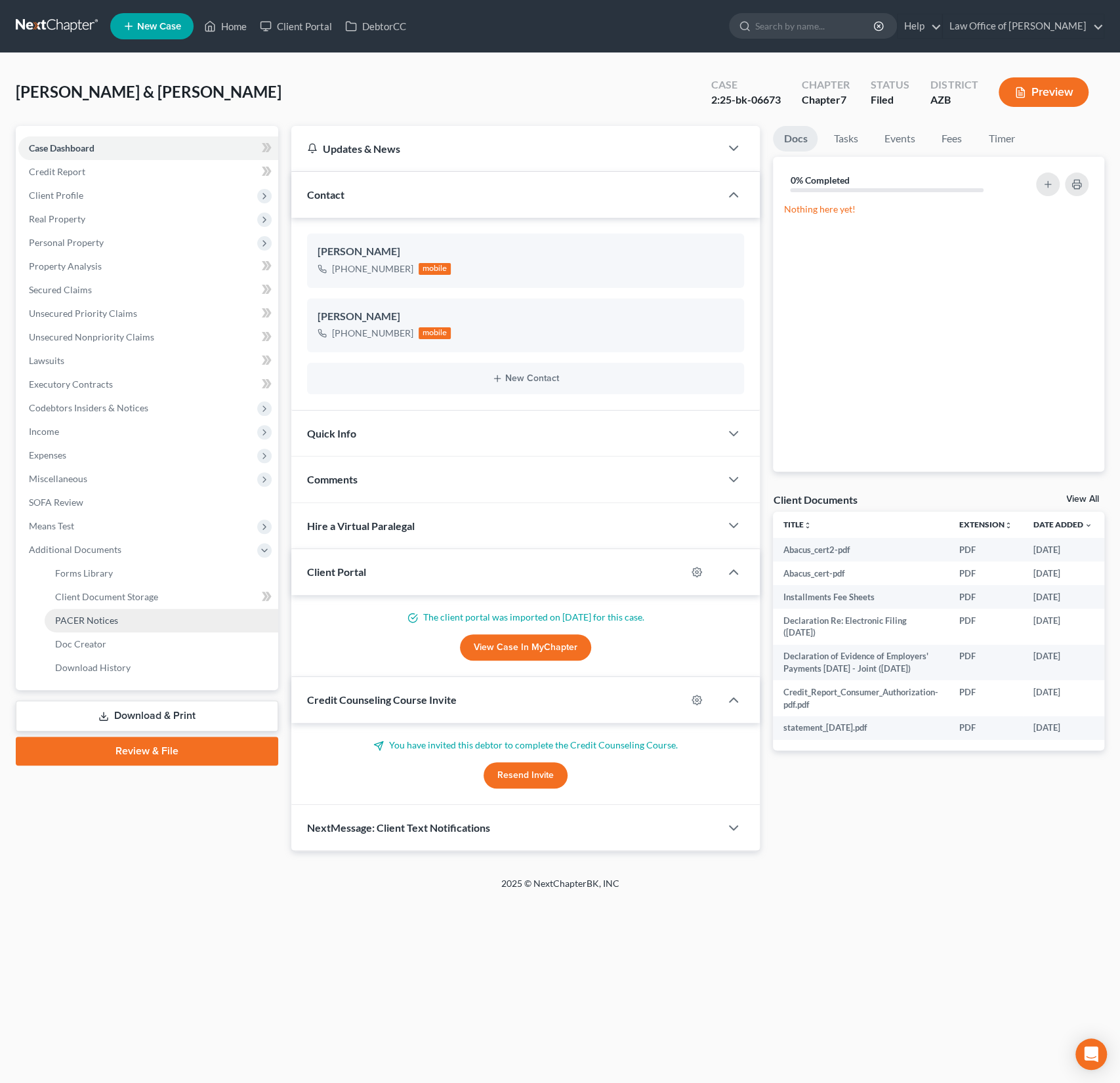
click at [96, 626] on link "PACER Notices" at bounding box center [161, 621] width 233 height 24
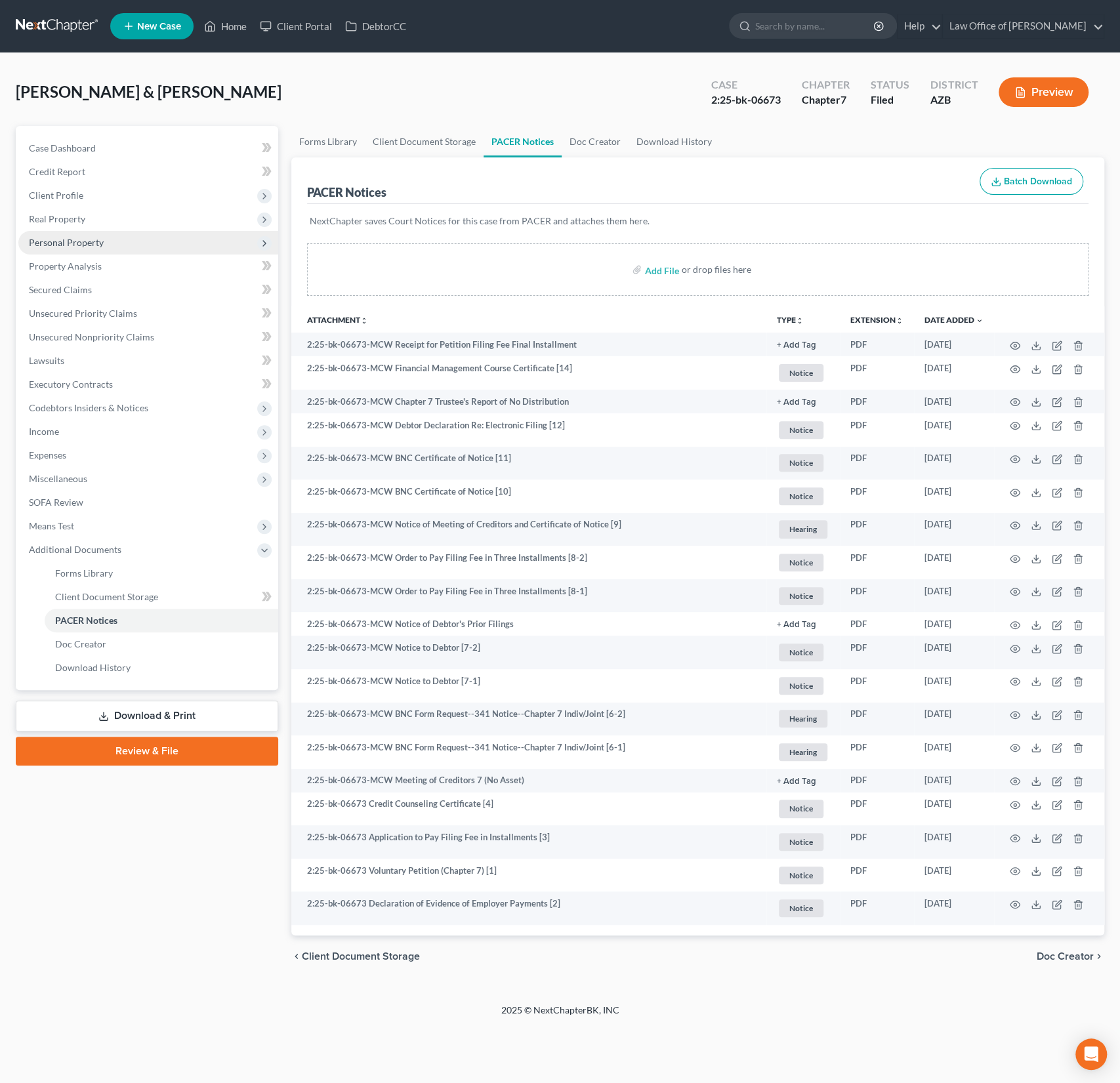
click at [89, 241] on span "Personal Property" at bounding box center [66, 242] width 75 height 11
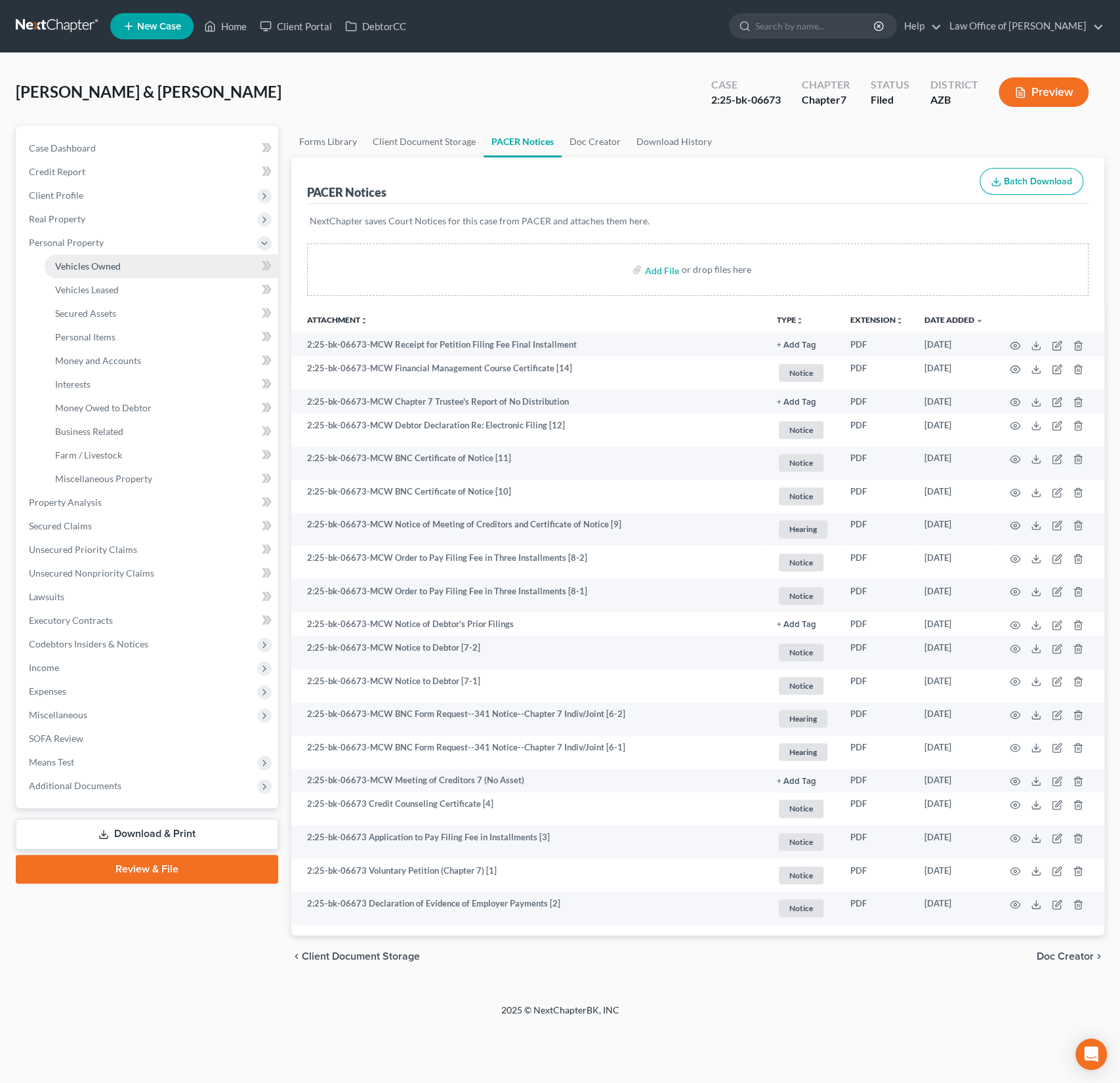
click at [93, 265] on span "Vehicles Owned" at bounding box center [88, 266] width 66 height 11
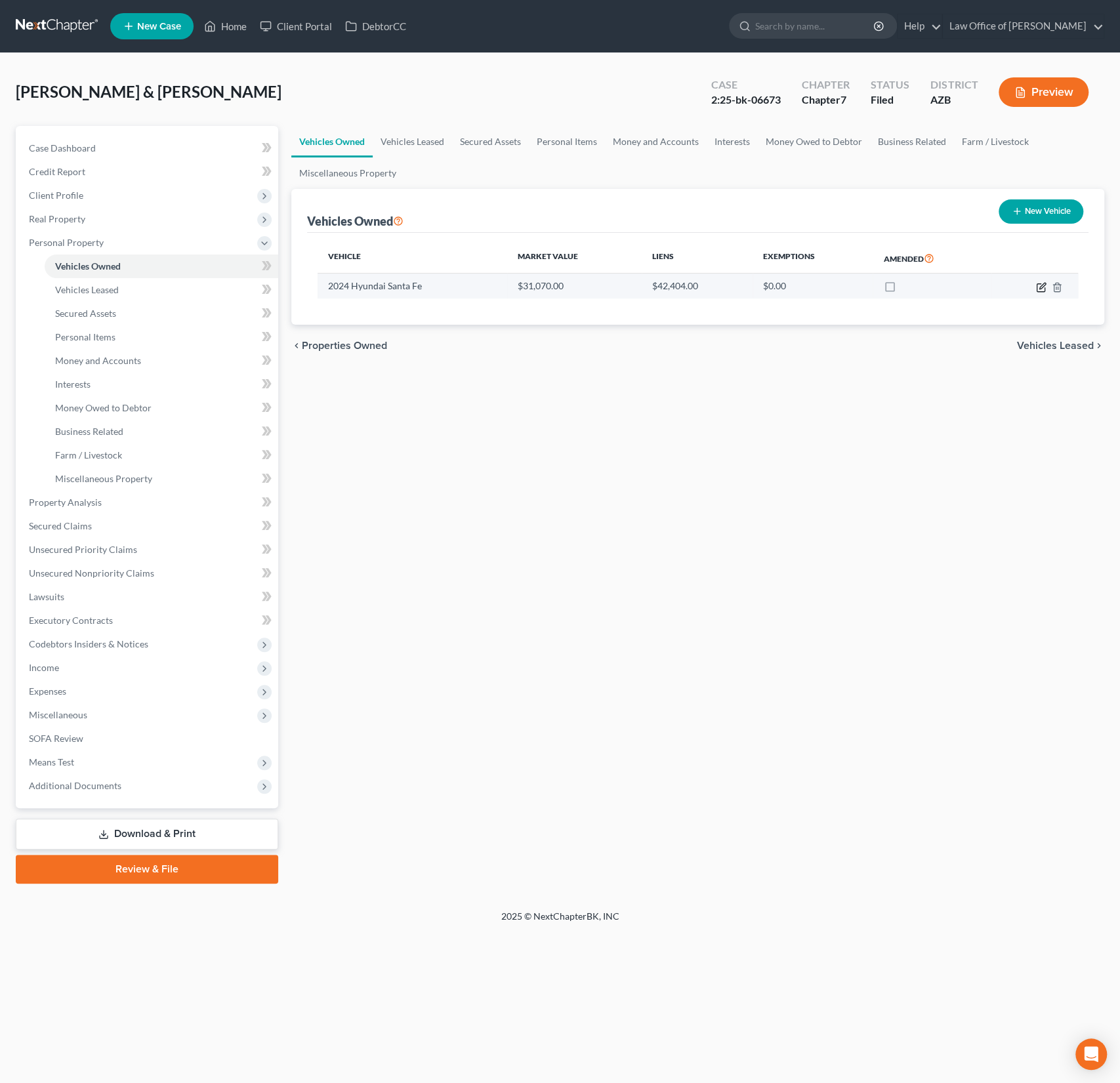
click at [1039, 286] on icon "button" at bounding box center [1041, 287] width 10 height 10
select select "0"
select select "2"
select select "0"
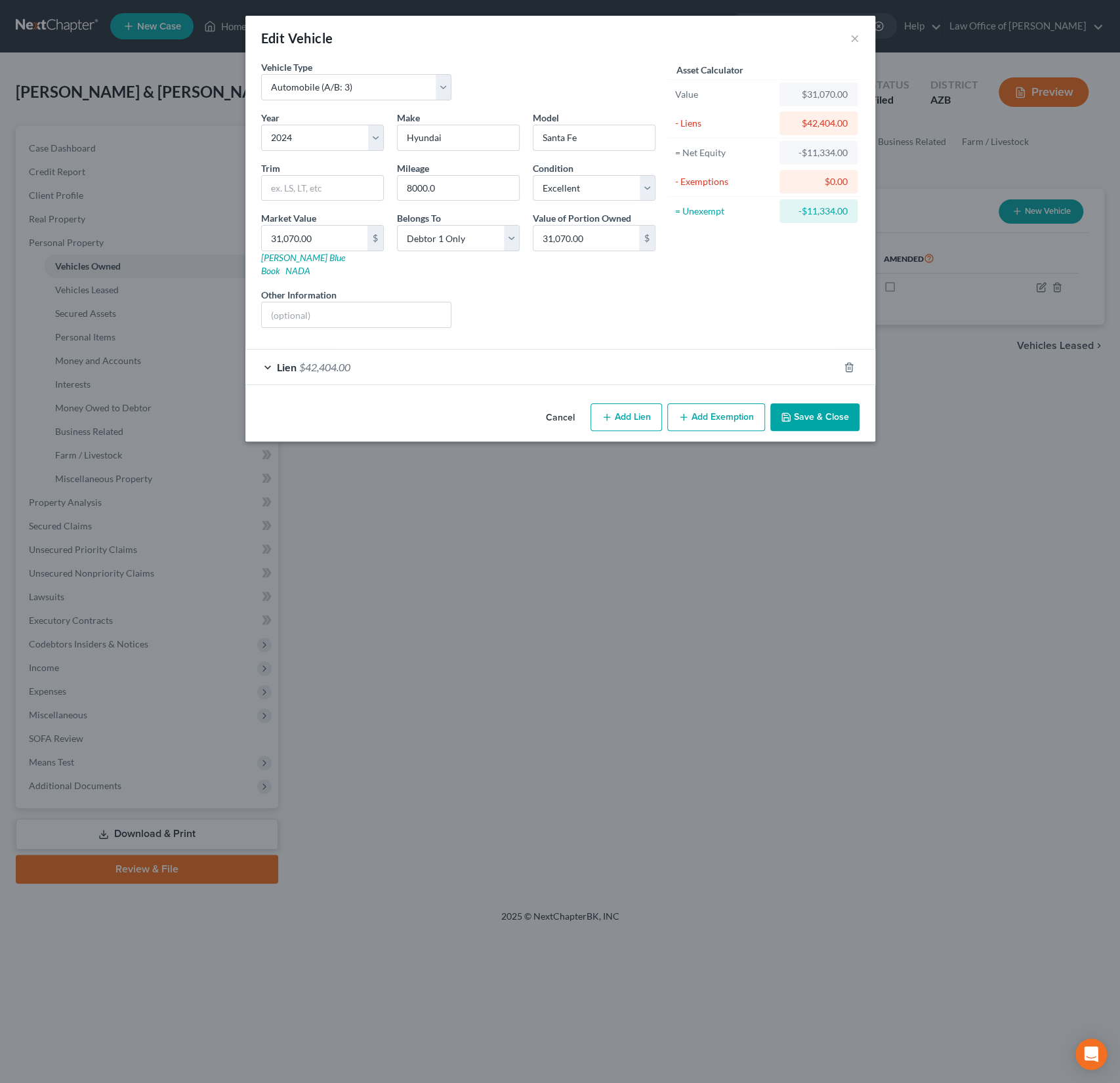
click at [465, 360] on div "Lien $42,404.00" at bounding box center [541, 367] width 593 height 35
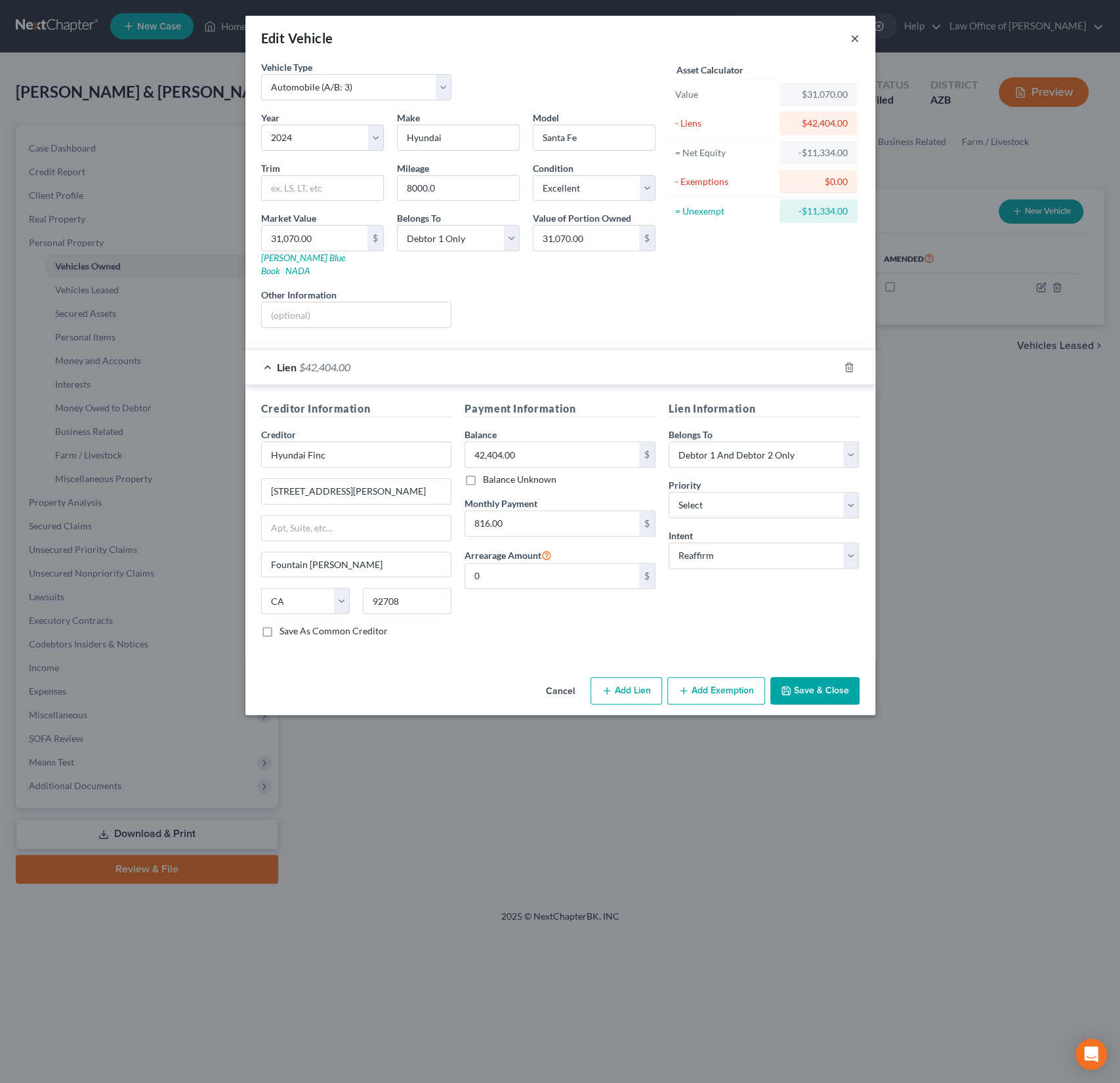
click at [855, 39] on button "×" at bounding box center [855, 38] width 9 height 16
click at [855, 39] on div "Edit Vehicle ×" at bounding box center [560, 38] width 630 height 45
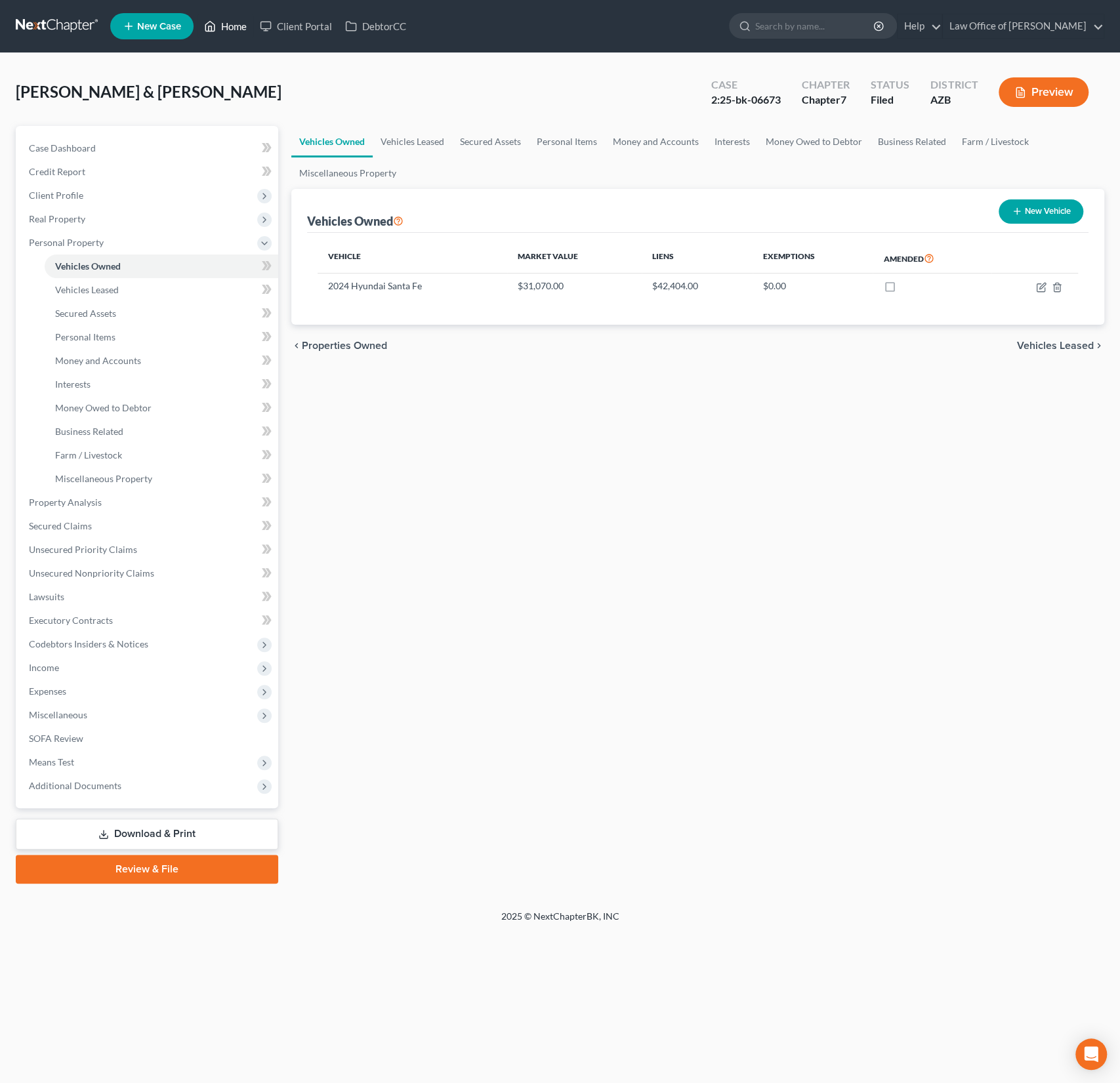
click at [228, 21] on link "Home" at bounding box center [226, 27] width 56 height 24
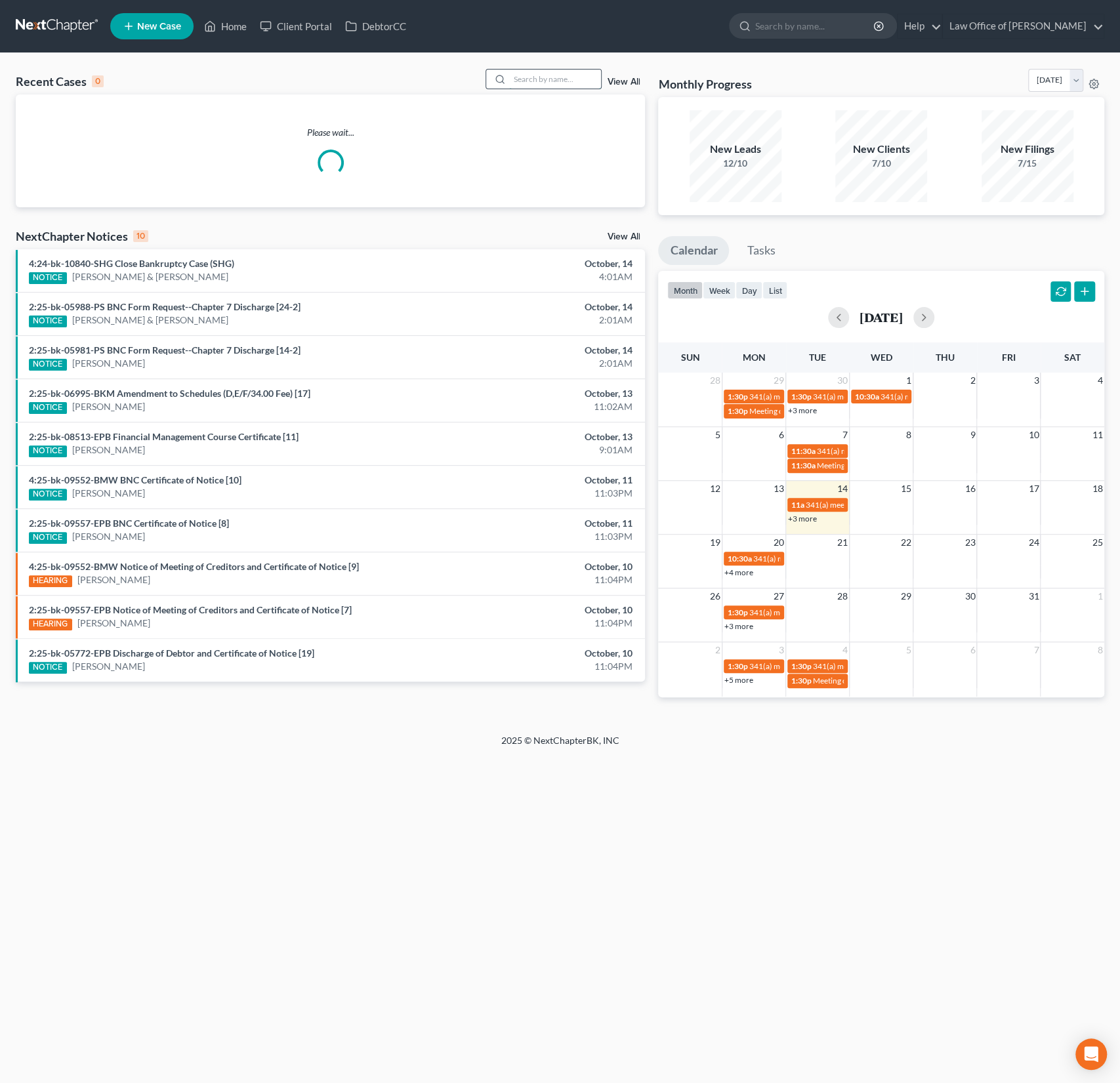
click at [557, 75] on input "search" at bounding box center [555, 79] width 92 height 19
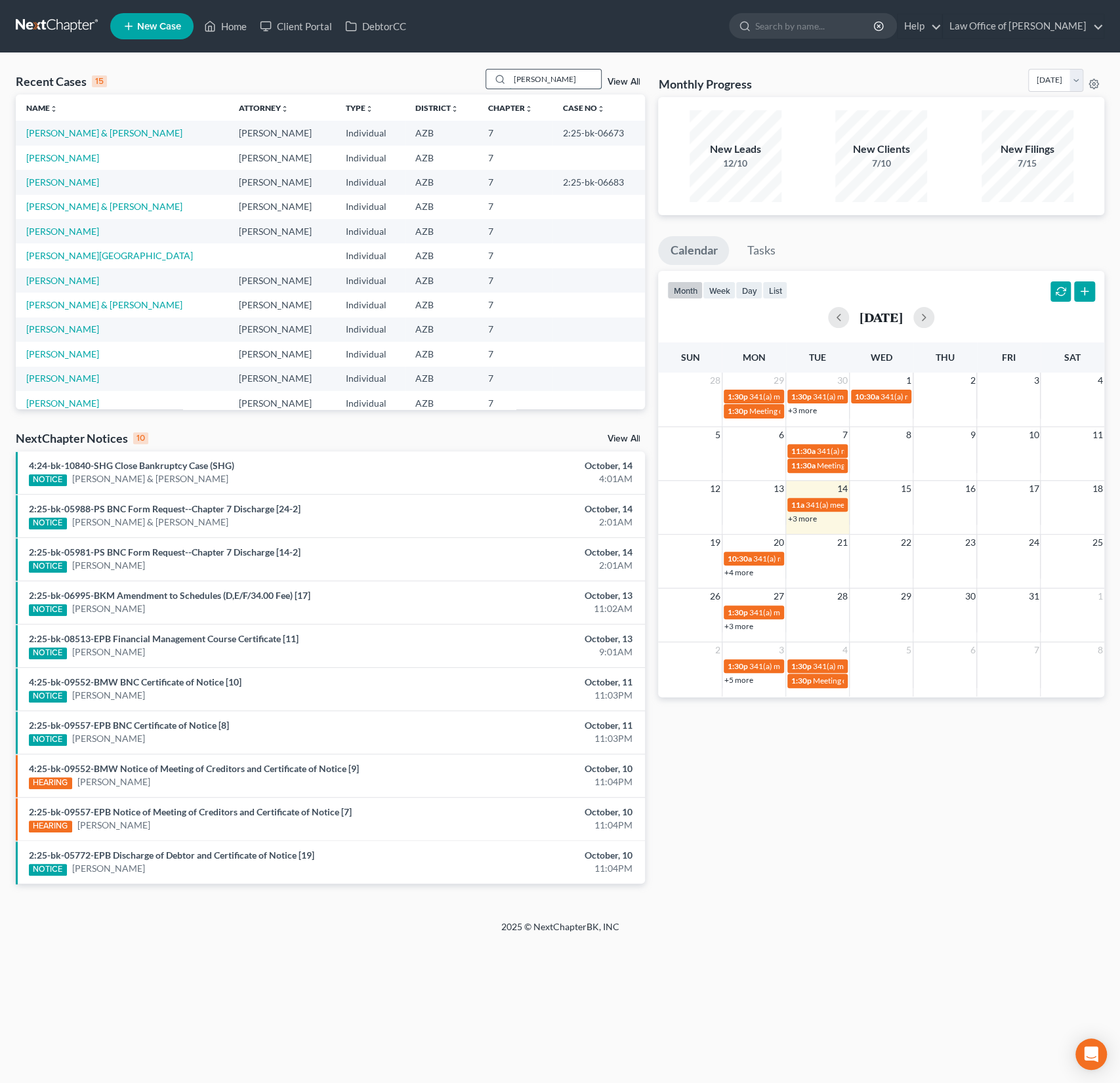
type input "[PERSON_NAME]"
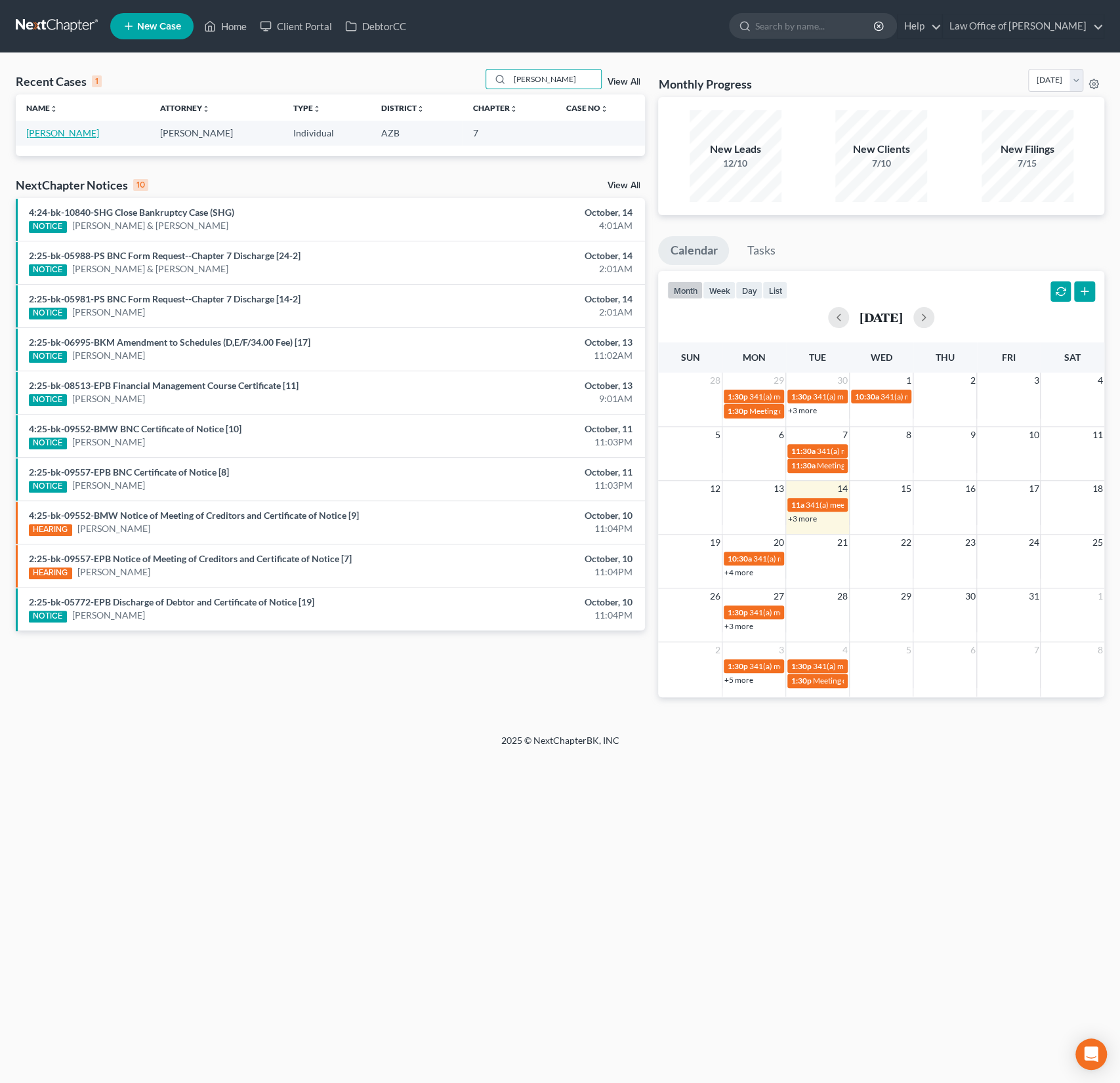
click at [55, 136] on link "[PERSON_NAME]" at bounding box center [63, 133] width 73 height 11
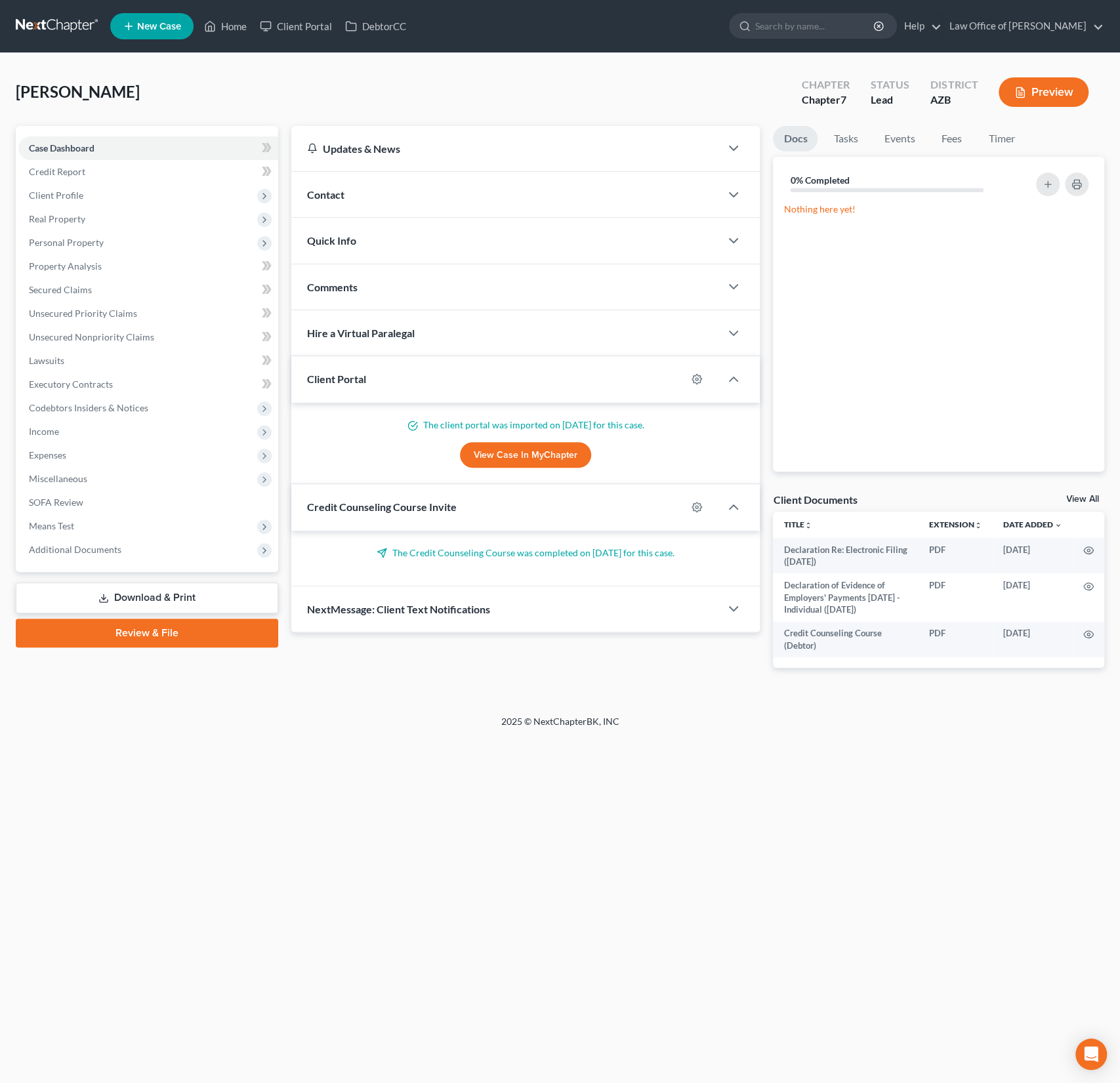
click at [175, 594] on link "Download & Print" at bounding box center [147, 598] width 263 height 31
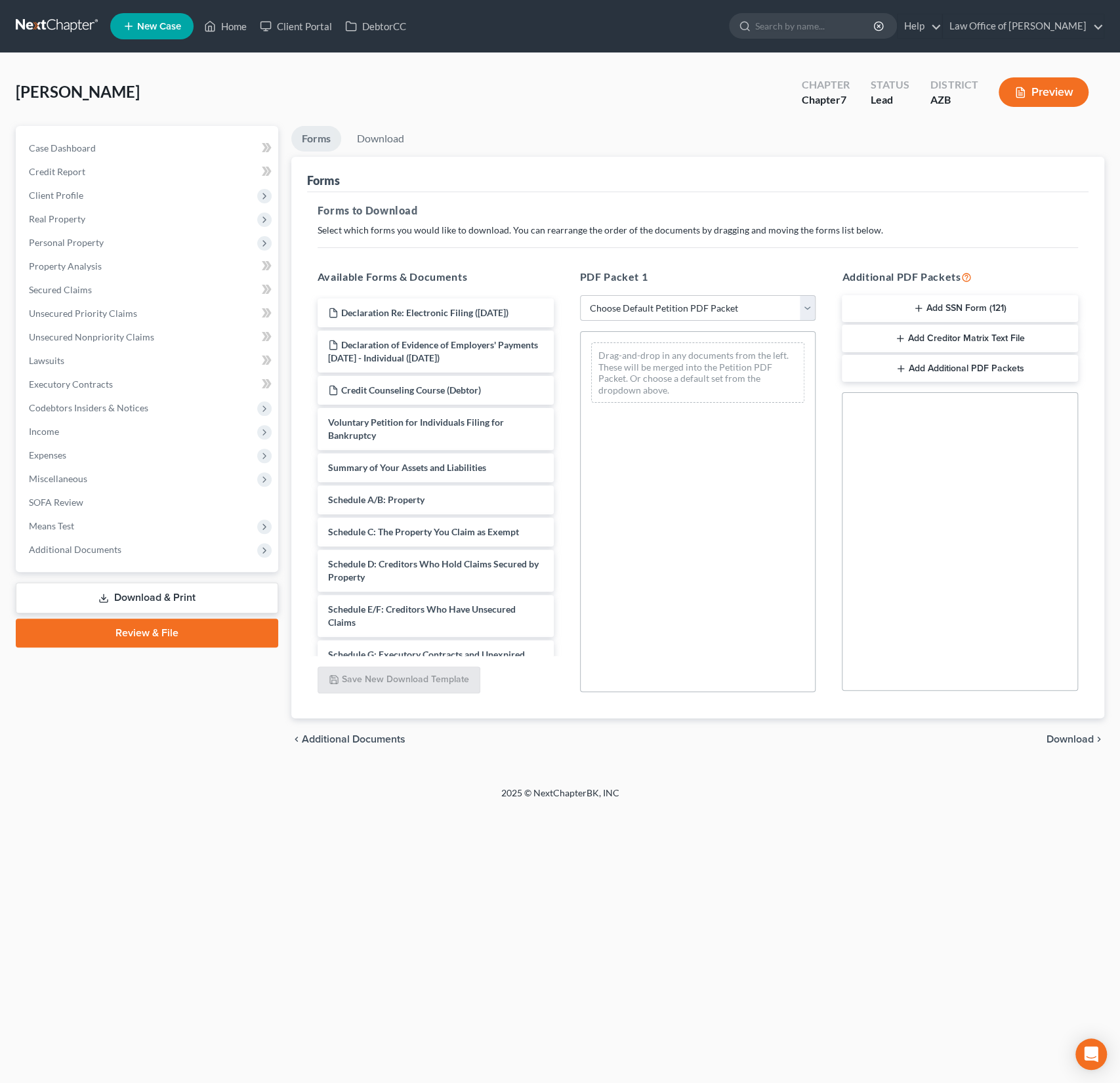
click at [670, 300] on select "Choose Default Petition PDF Packet Complete Bankruptcy Petition (all forms and …" at bounding box center [698, 309] width 236 height 27
select select "0"
click at [580, 295] on select "Choose Default Petition PDF Packet Complete Bankruptcy Petition (all forms and …" at bounding box center [698, 309] width 236 height 27
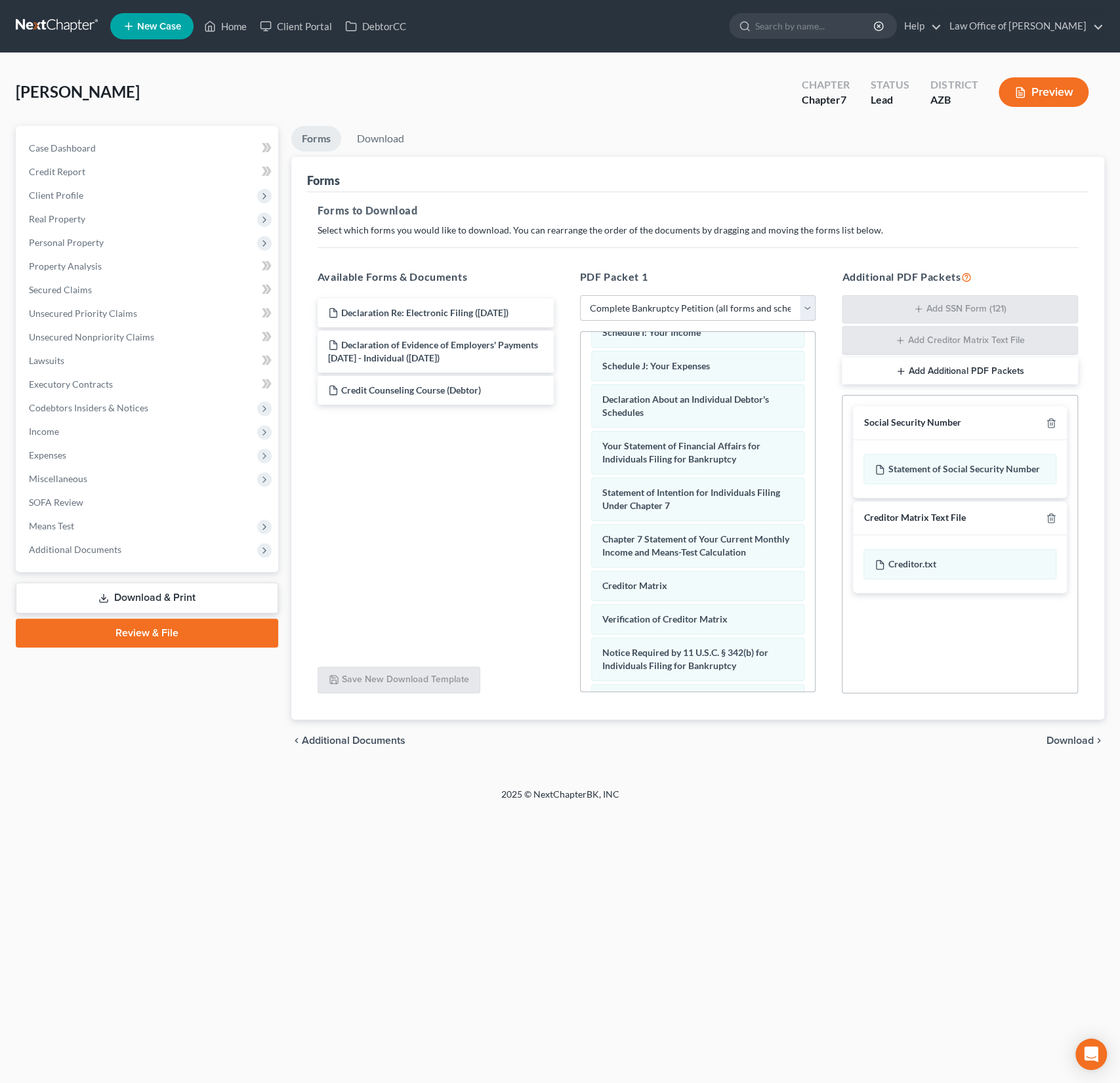
scroll to position [433, 0]
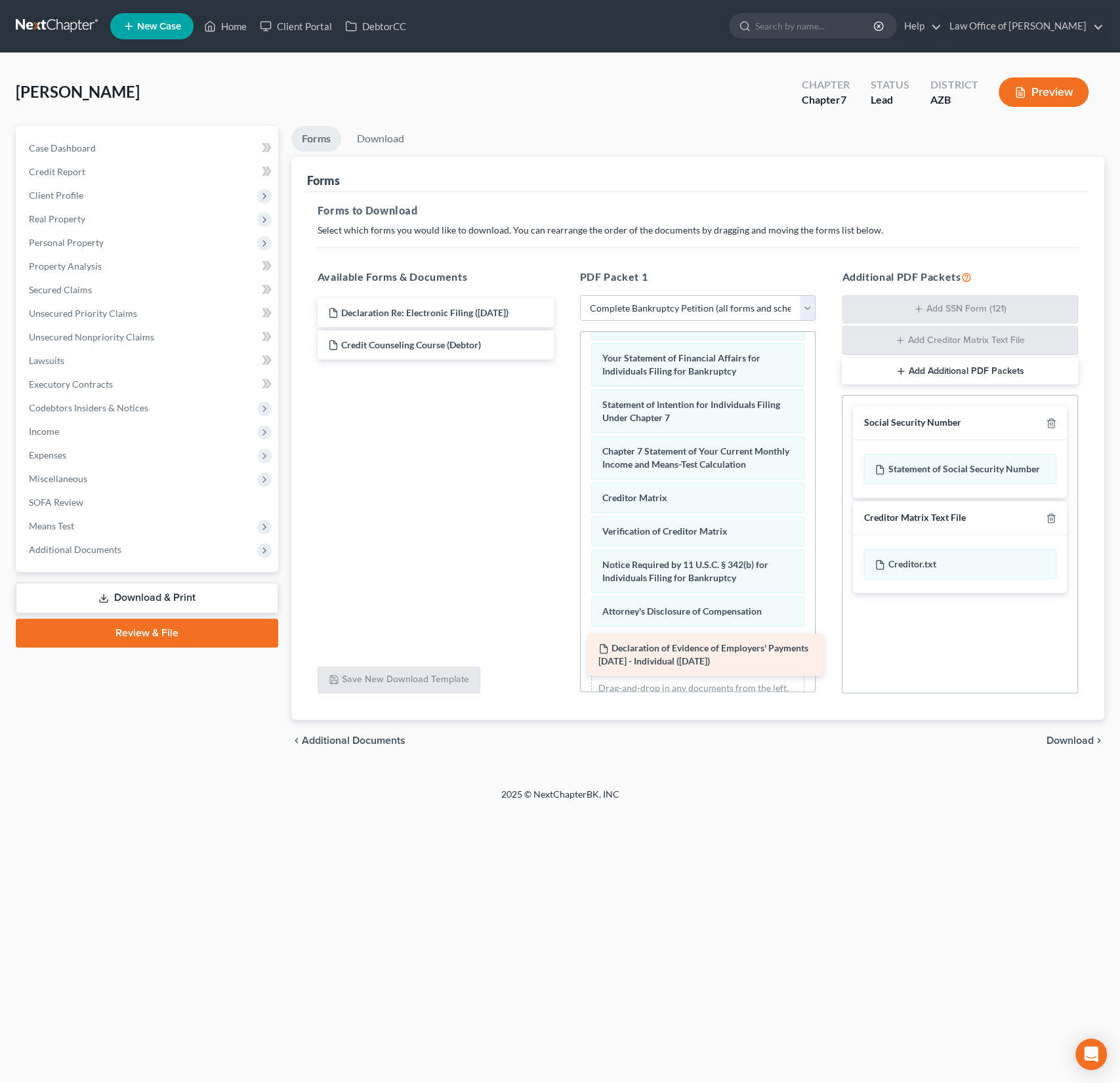
drag, startPoint x: 446, startPoint y: 351, endPoint x: 716, endPoint y: 651, distance: 403.6
click at [564, 360] on div "Declaration of Evidence of Employers' Payments [DATE] - Individual ([DATE]) Dec…" at bounding box center [436, 329] width 257 height 61
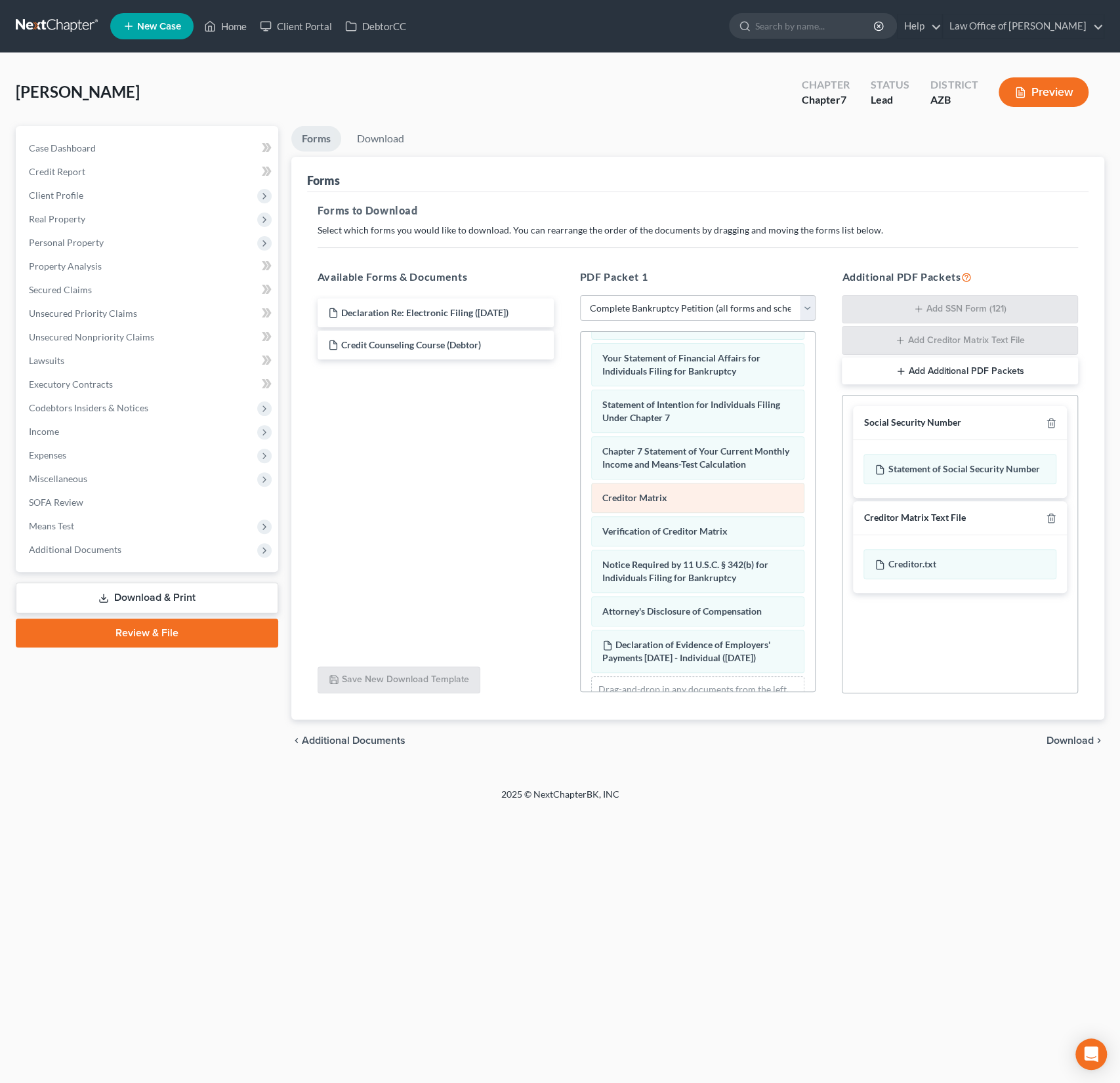
scroll to position [493, 0]
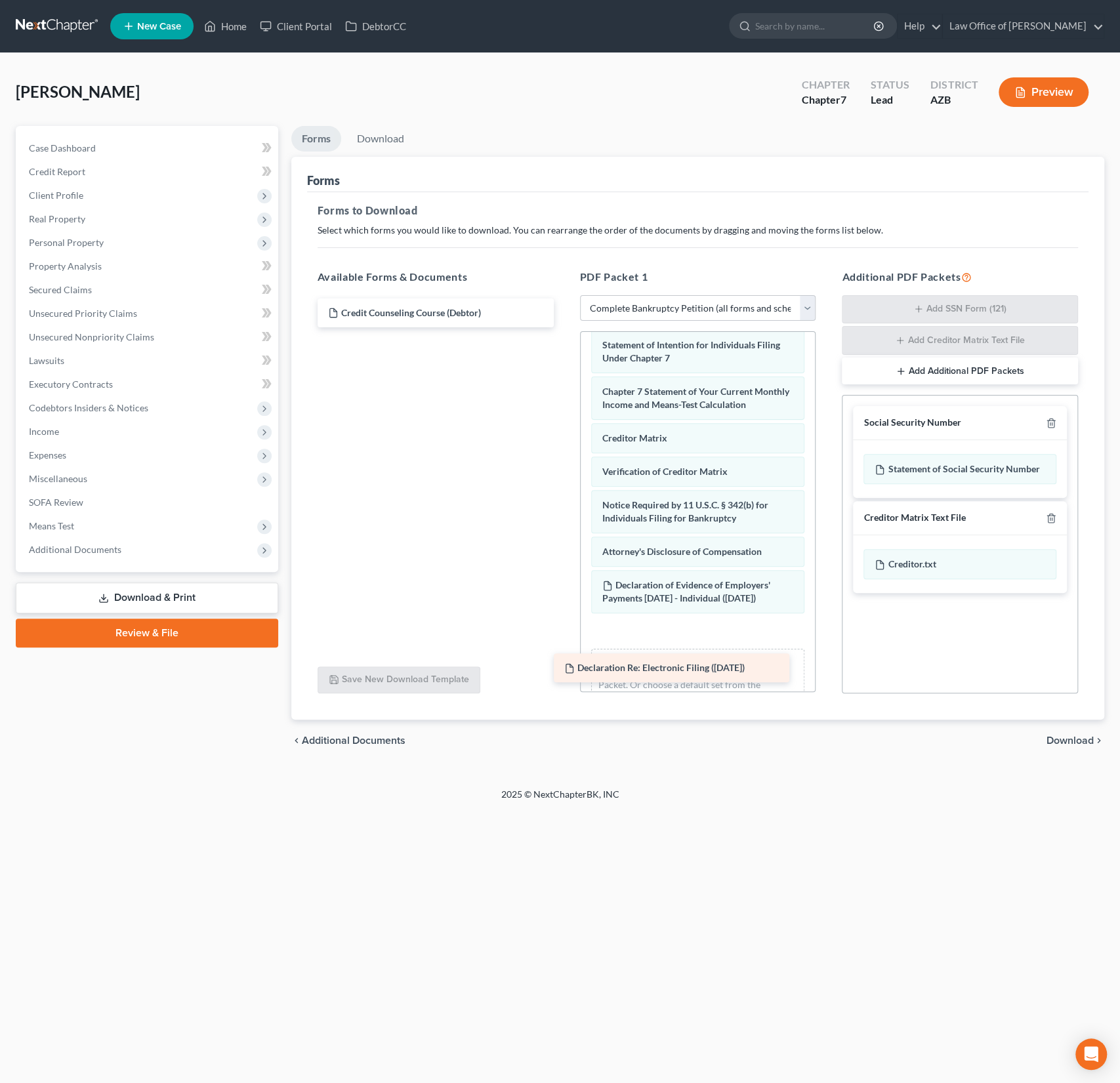
drag, startPoint x: 469, startPoint y: 318, endPoint x: 705, endPoint y: 675, distance: 428.0
click at [564, 327] on div "Declaration Re: Electronic Filing ([DATE]) Declaration Re: Electronic Filing ([…" at bounding box center [436, 313] width 257 height 29
click at [776, 860] on div "Home New Case Client Portal DebtorCC Law Office of [PERSON_NAME] Sanchez [EMAIL…" at bounding box center [560, 541] width 1120 height 1083
click at [1062, 737] on span "Download" at bounding box center [1070, 740] width 47 height 10
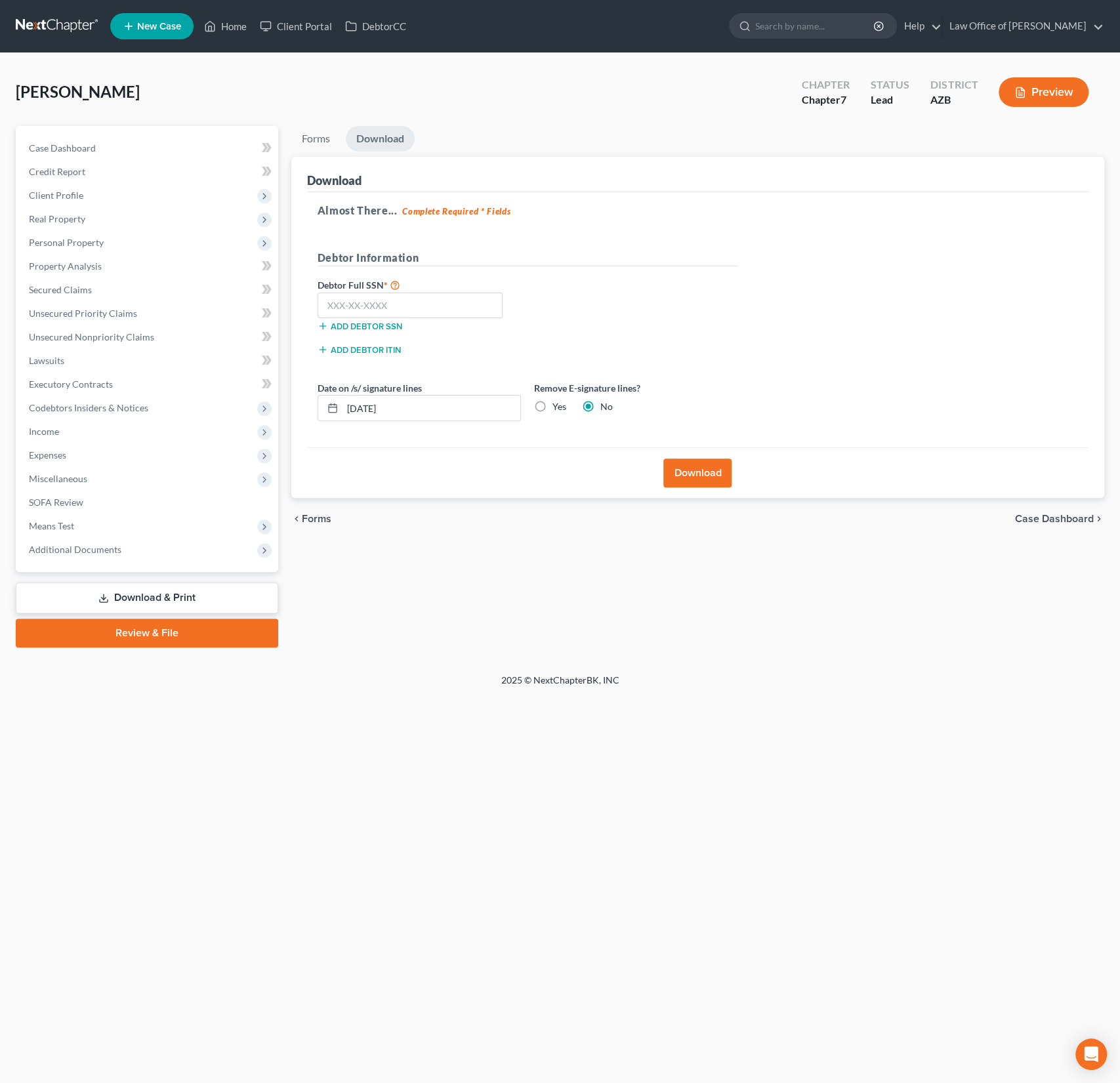
click at [552, 400] on label "Yes" at bounding box center [559, 406] width 14 height 13
click at [558, 400] on input "Yes" at bounding box center [562, 404] width 8 height 8
radio input "true"
radio input "false"
click at [688, 473] on button "Download" at bounding box center [698, 473] width 68 height 29
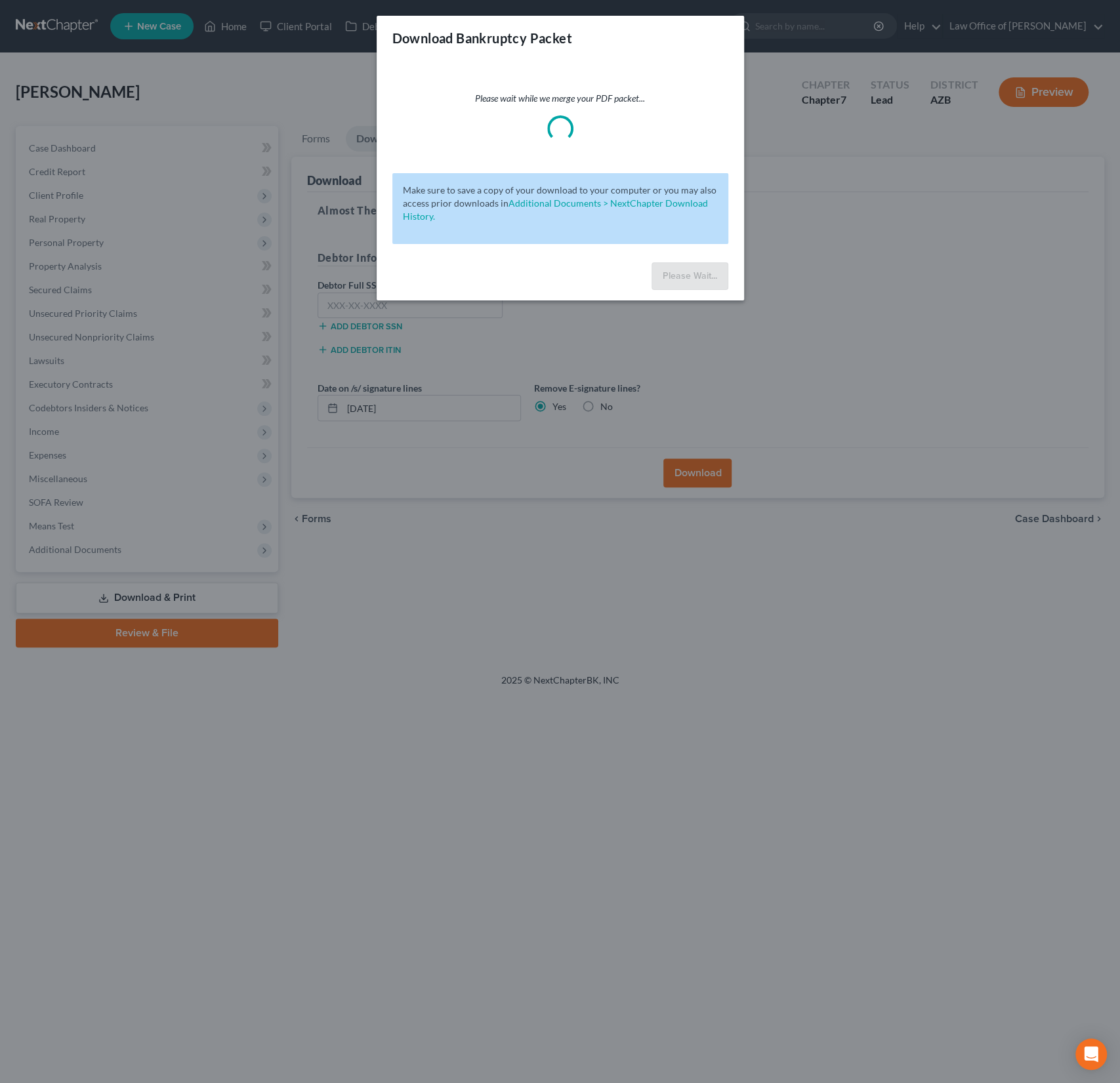
click at [616, 62] on div "Please wait while we merge your PDF packet... Make sure to save a copy of your …" at bounding box center [560, 159] width 367 height 197
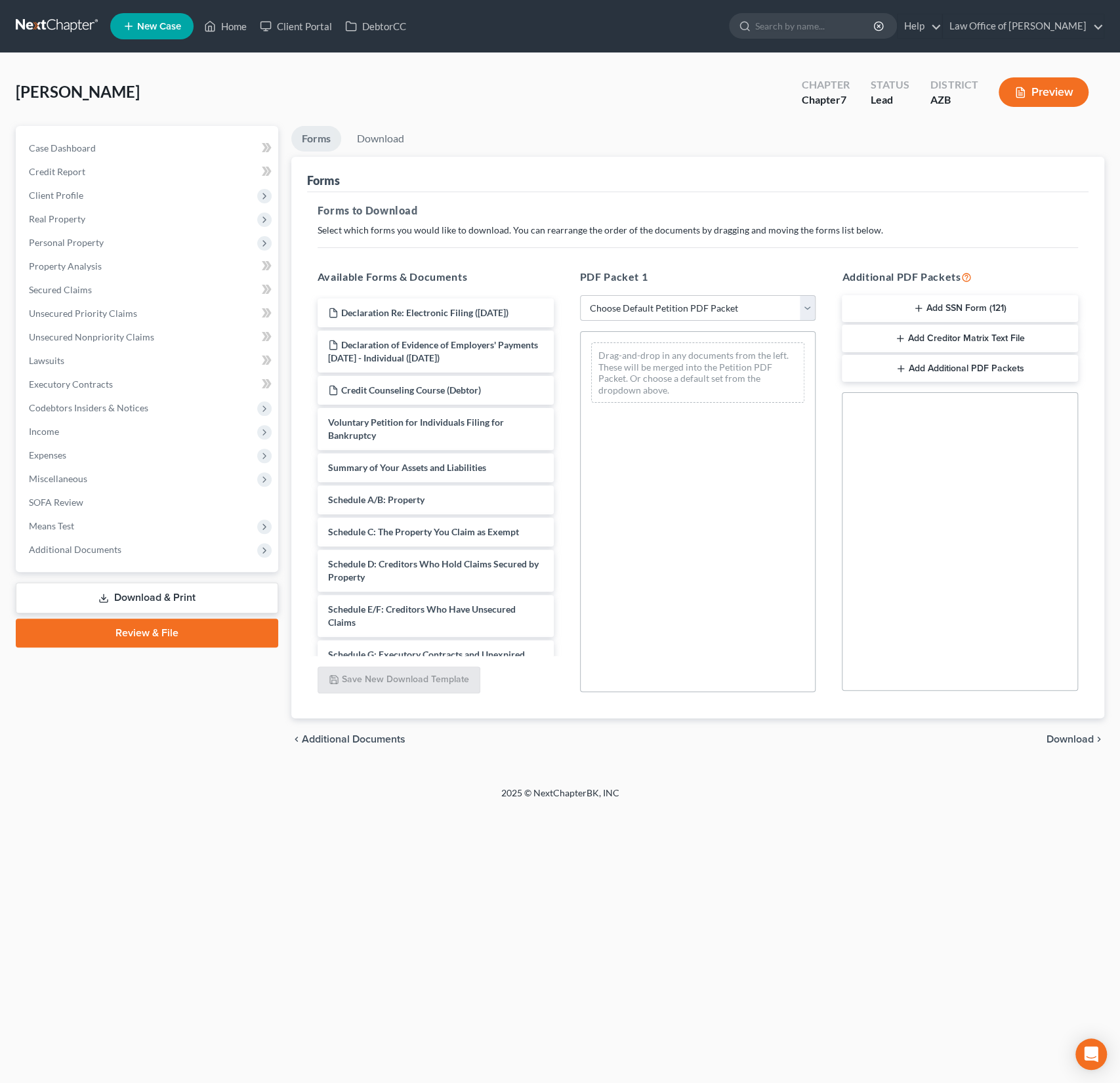
click at [705, 305] on select "Choose Default Petition PDF Packet Complete Bankruptcy Petition (all forms and …" at bounding box center [698, 309] width 236 height 27
select select "0"
click at [580, 295] on select "Choose Default Petition PDF Packet Complete Bankruptcy Petition (all forms and …" at bounding box center [698, 309] width 236 height 27
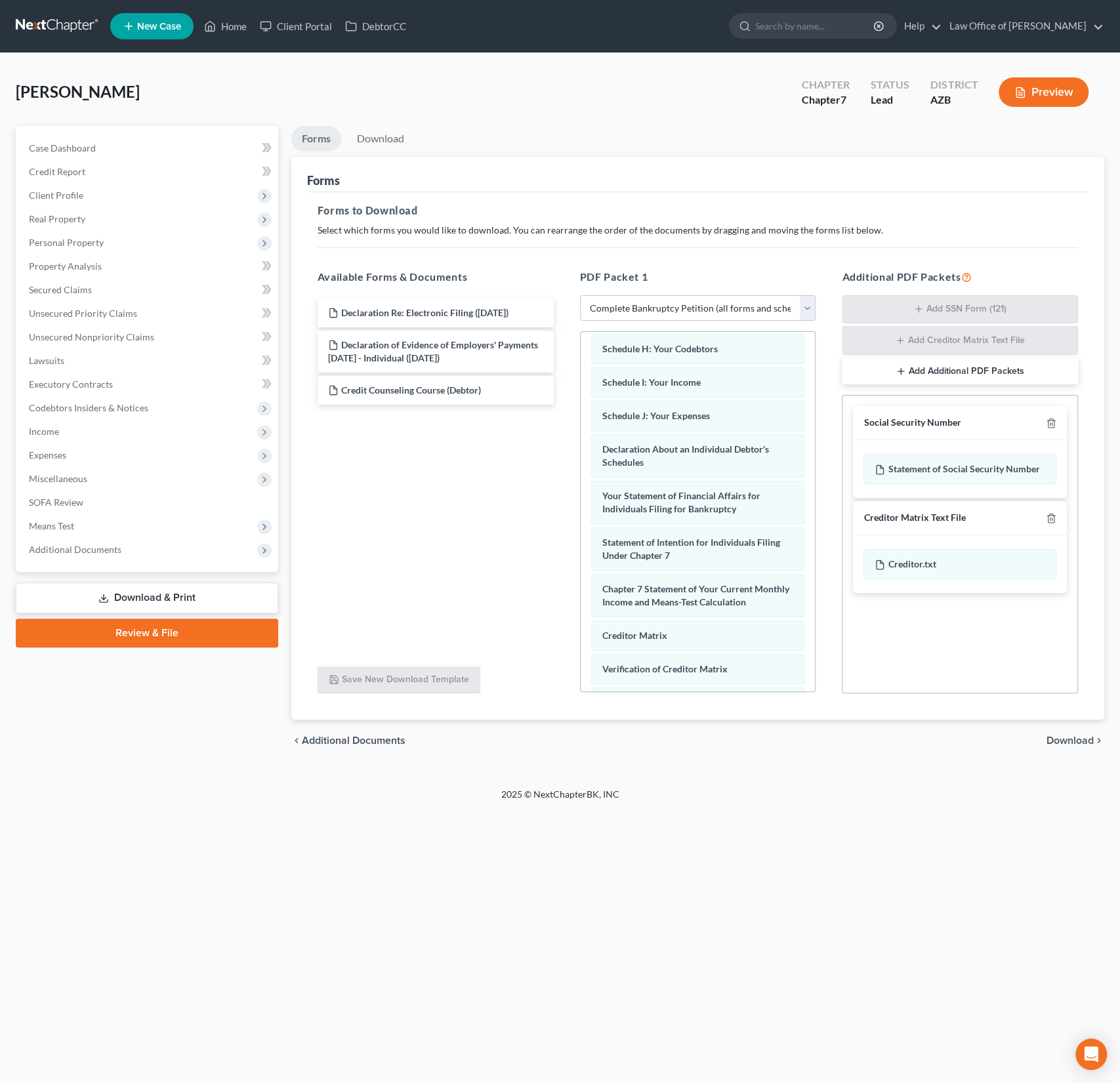
scroll to position [433, 0]
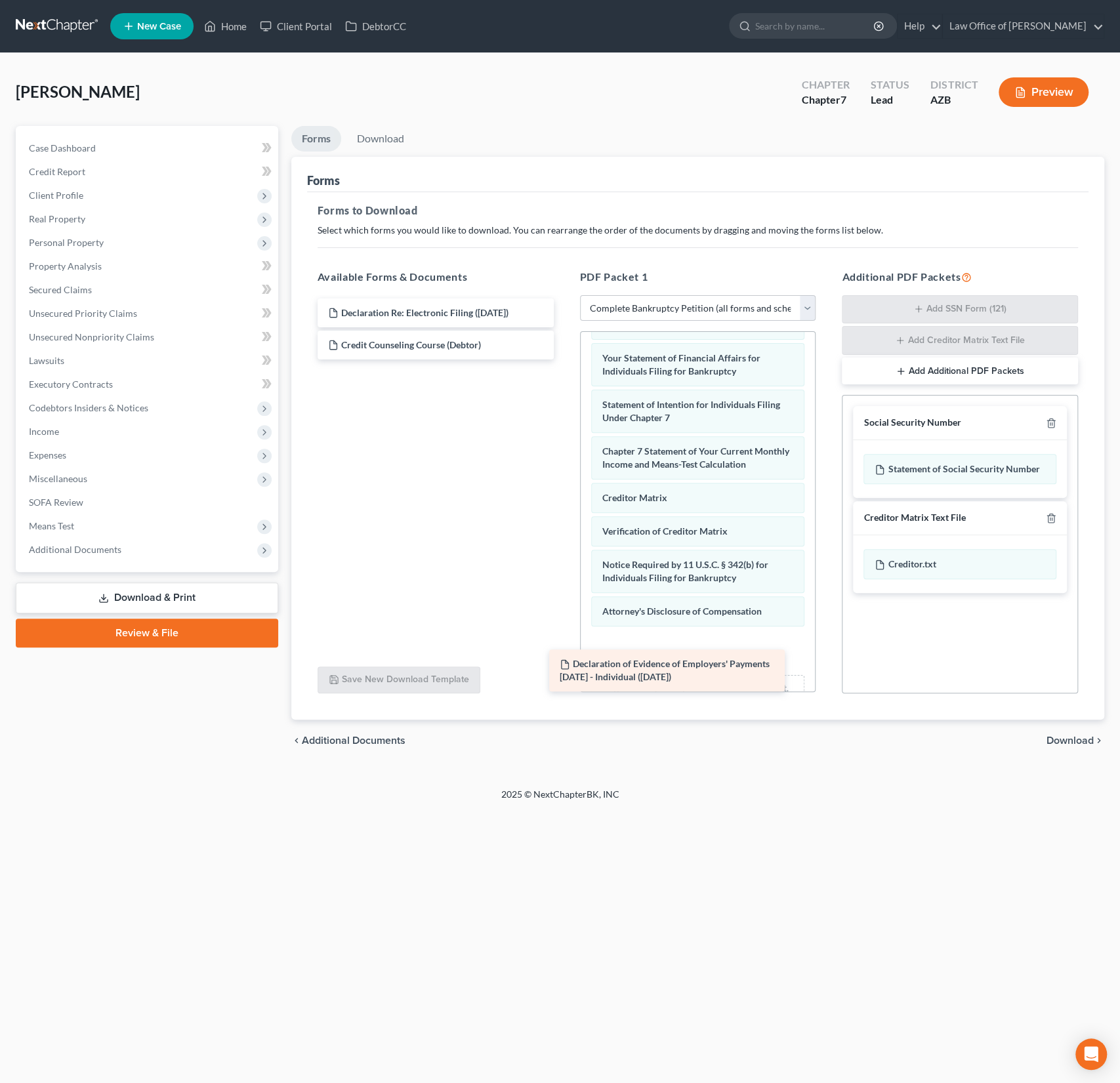
drag, startPoint x: 428, startPoint y: 356, endPoint x: 689, endPoint y: 668, distance: 406.8
click at [564, 360] on div "Declaration of Evidence of Employers' Payments [DATE] - Individual ([DATE]) Dec…" at bounding box center [436, 329] width 257 height 61
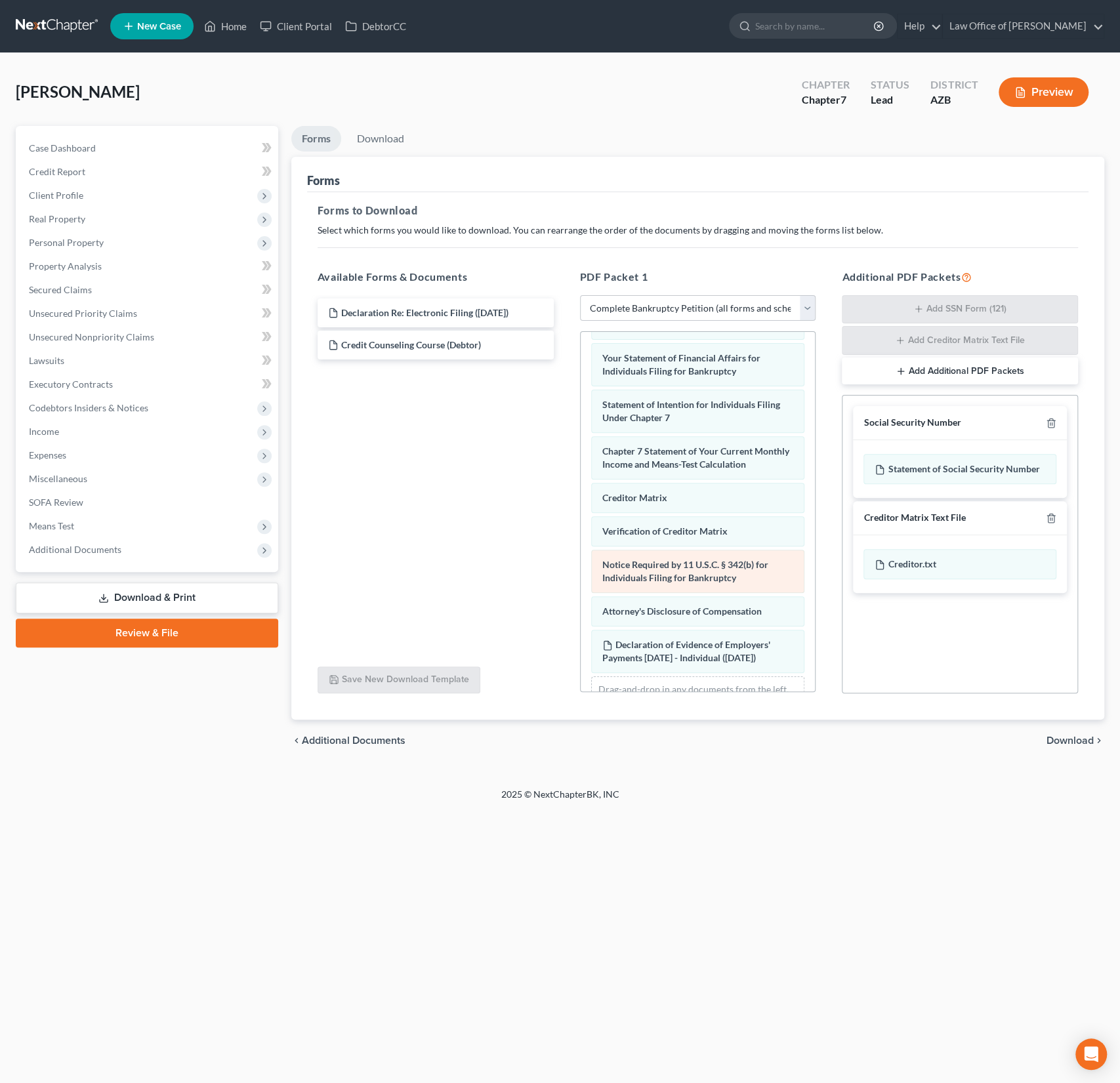
scroll to position [493, 0]
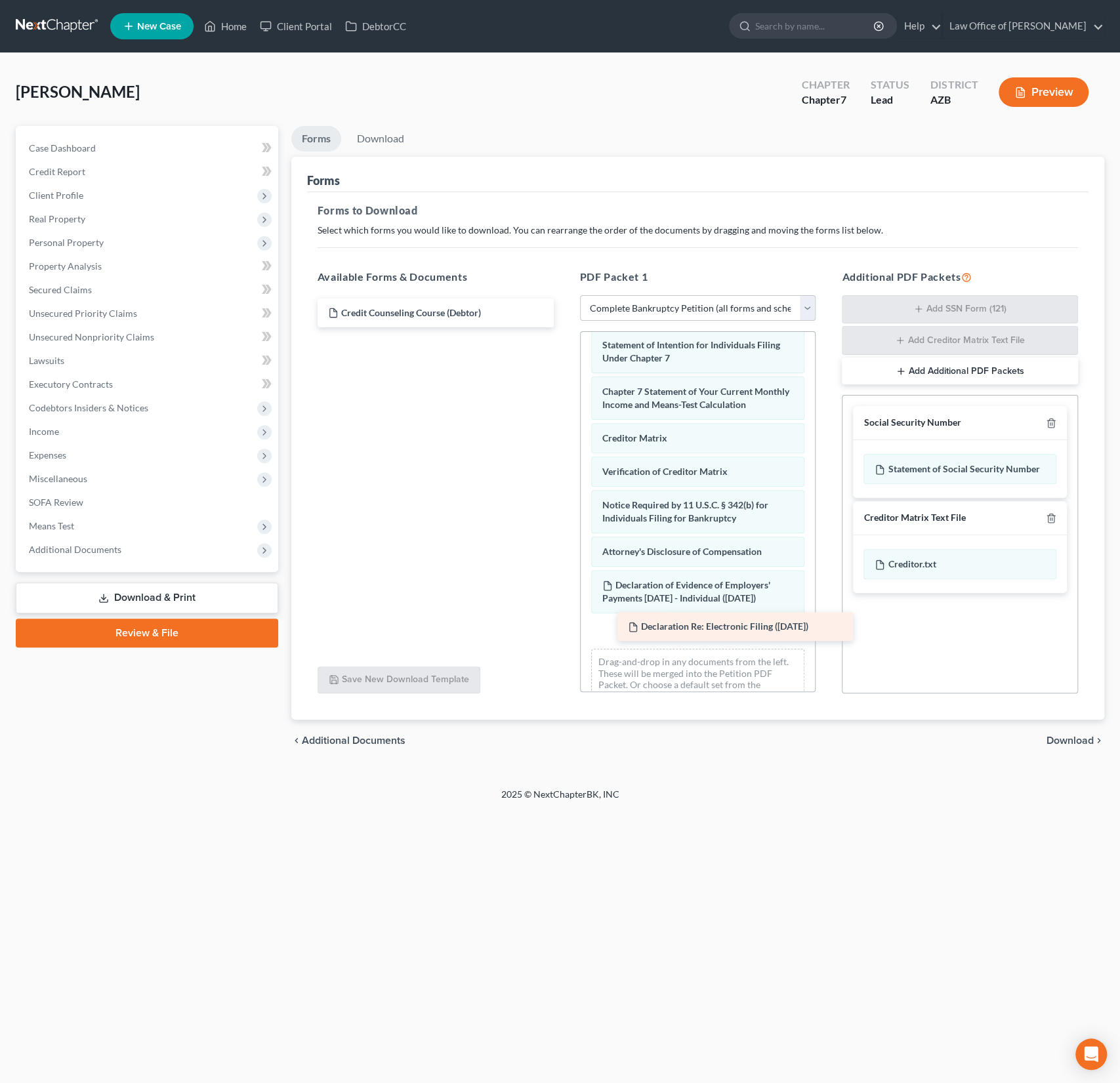
drag, startPoint x: 427, startPoint y: 309, endPoint x: 723, endPoint y: 617, distance: 427.2
click at [564, 327] on div "Declaration Re: Electronic Filing ([DATE]) Declaration Re: Electronic Filing ([…" at bounding box center [436, 313] width 257 height 29
click at [1043, 686] on div "Social Security Number Statement of Social Security Number Creditor Matrix Text…" at bounding box center [959, 545] width 236 height 299
click at [1077, 735] on span "Download" at bounding box center [1070, 740] width 47 height 10
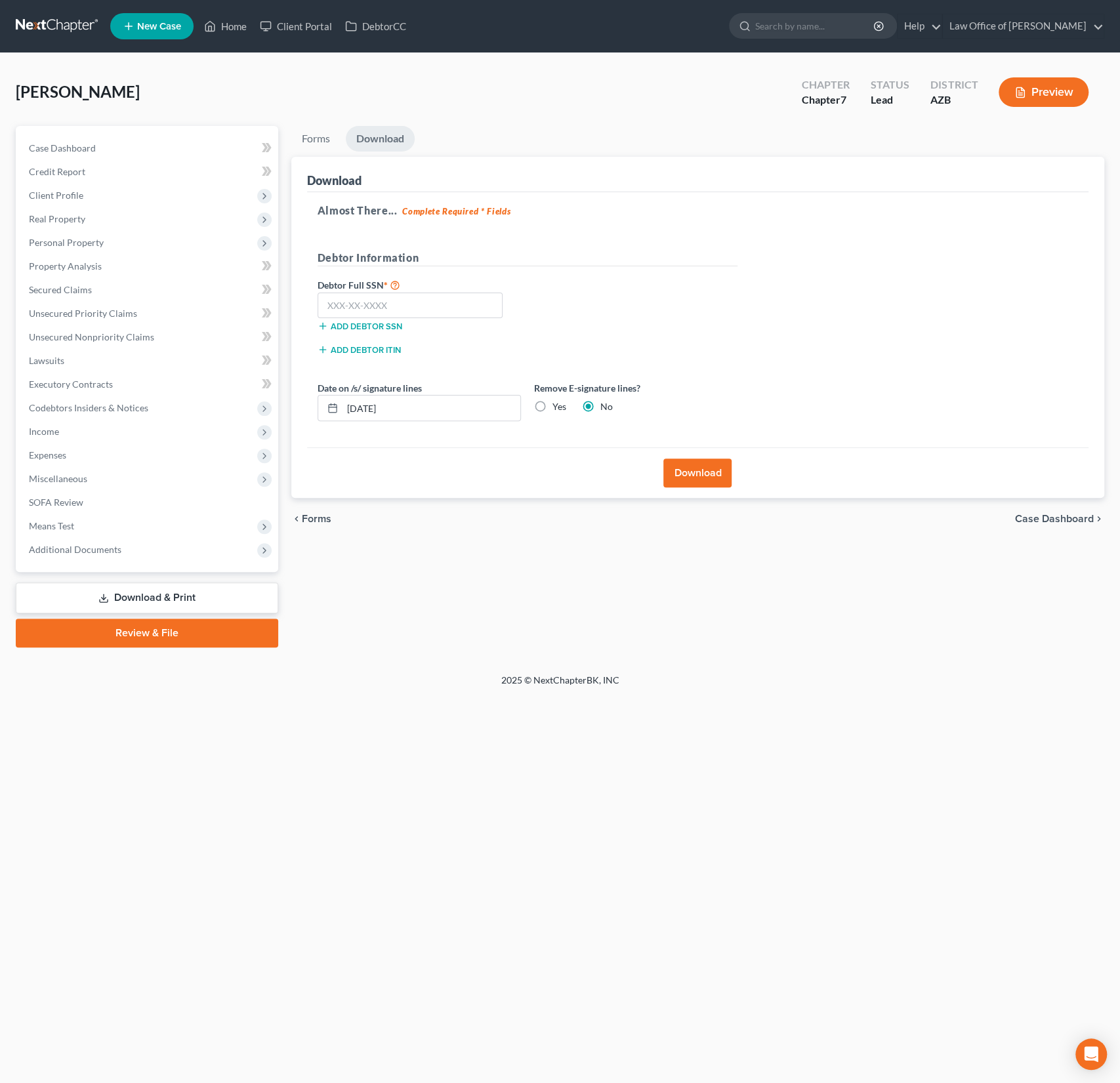
click at [552, 403] on label "Yes" at bounding box center [559, 406] width 14 height 13
click at [558, 403] on input "Yes" at bounding box center [562, 404] width 8 height 8
radio input "true"
radio input "false"
click at [675, 462] on button "Download" at bounding box center [698, 473] width 68 height 29
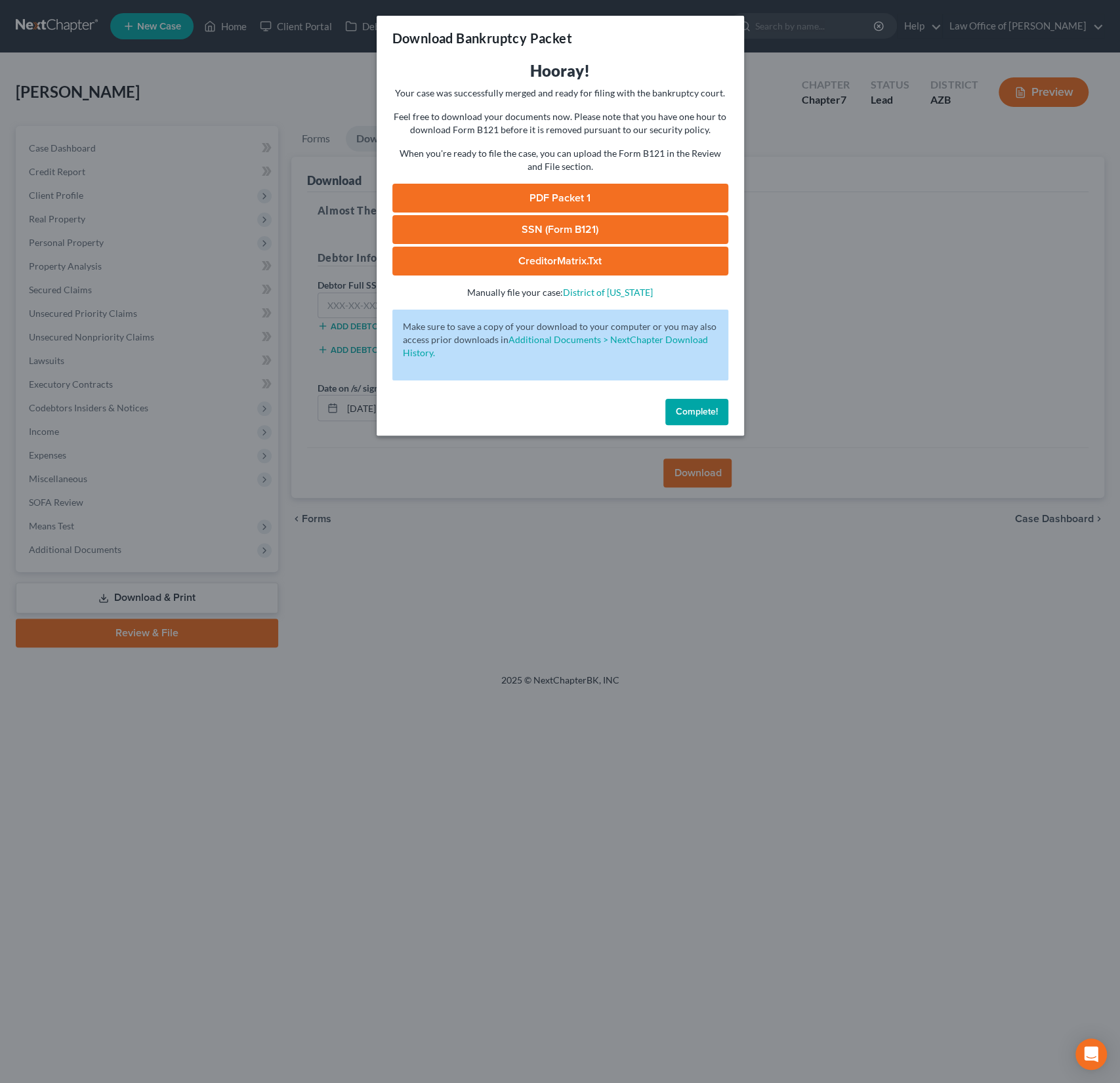
click at [547, 187] on link "PDF Packet 1" at bounding box center [560, 198] width 336 height 29
